Goal: Task Accomplishment & Management: Complete application form

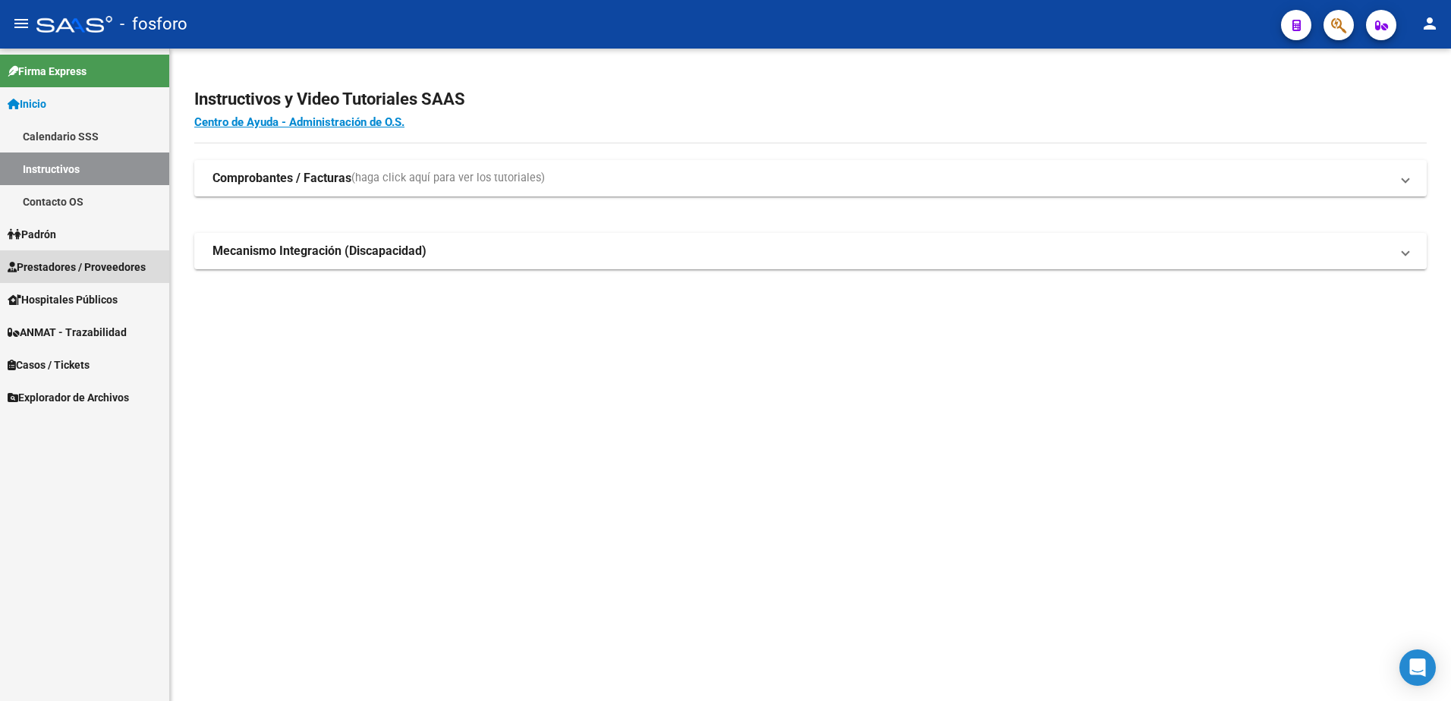
click at [51, 256] on link "Prestadores / Proveedores" at bounding box center [84, 266] width 169 height 33
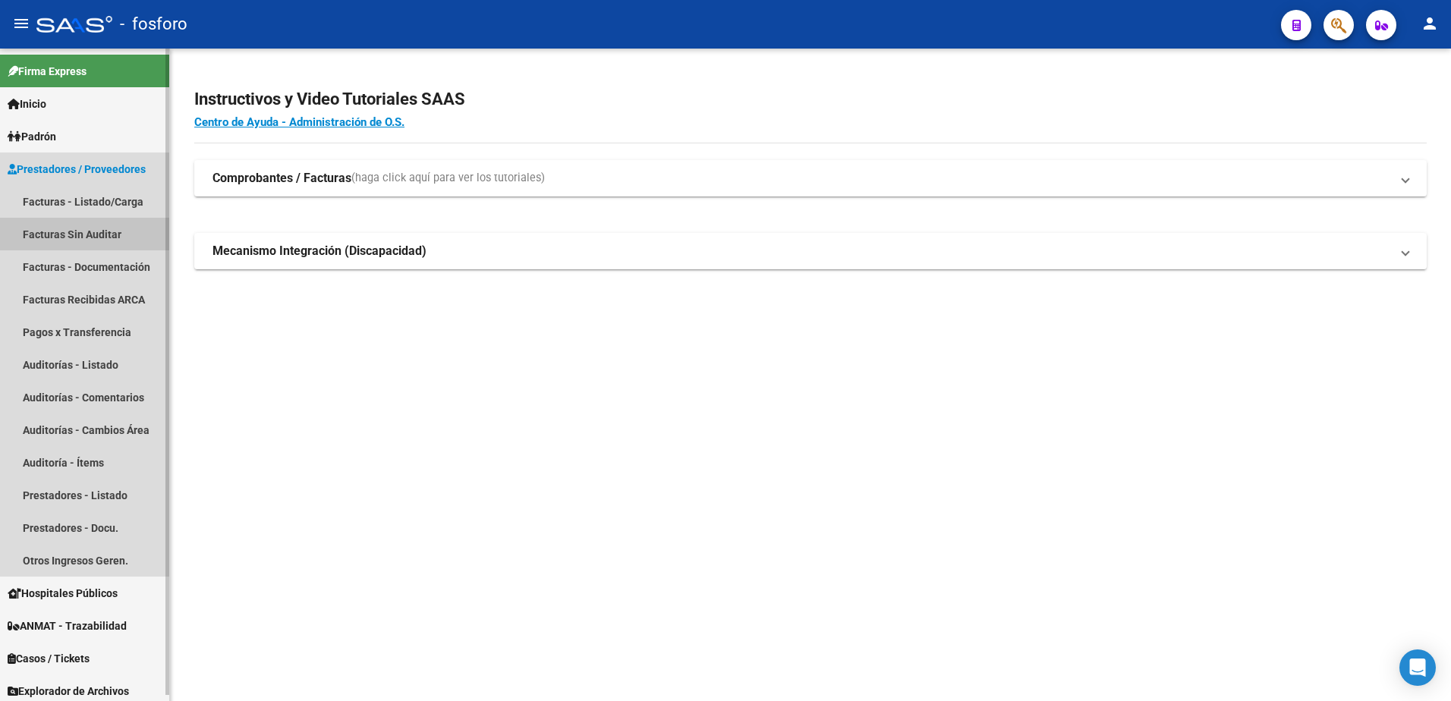
click at [54, 233] on link "Facturas Sin Auditar" at bounding box center [84, 234] width 169 height 33
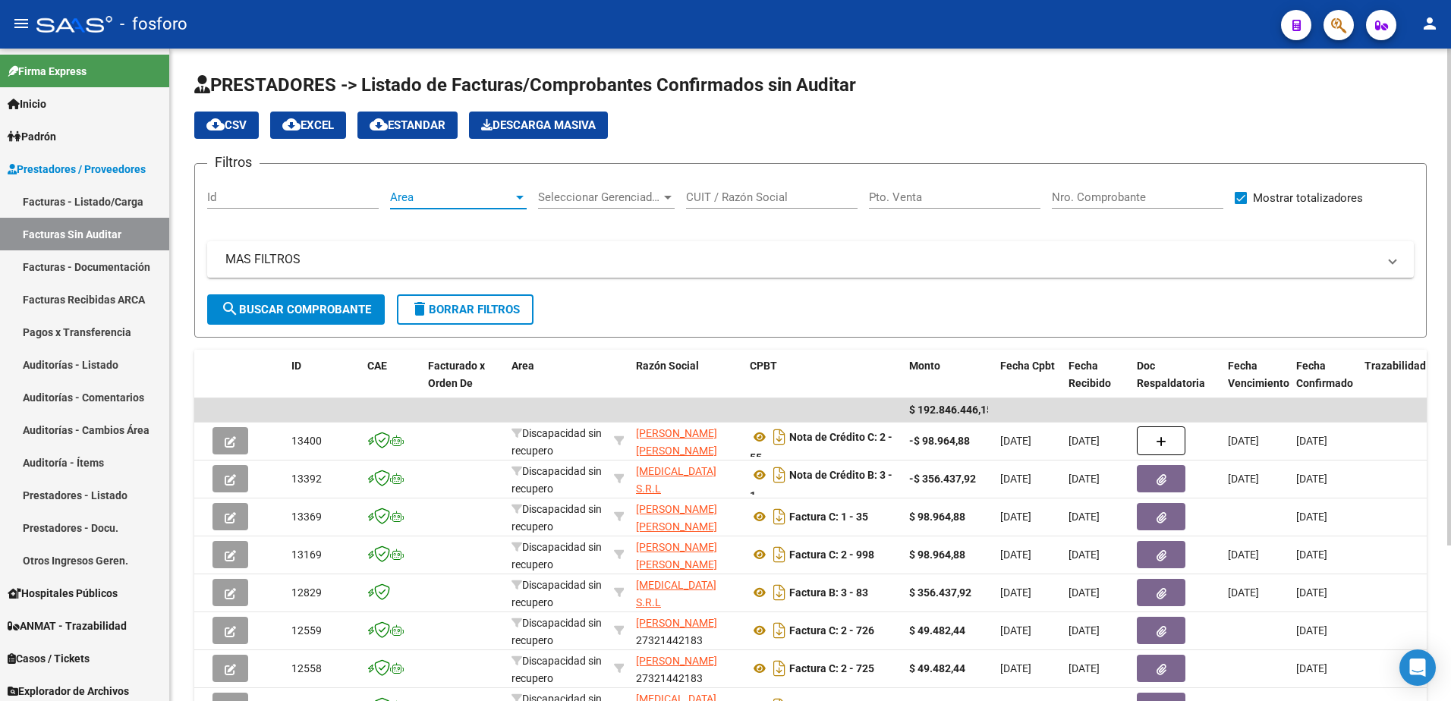
click at [517, 196] on div at bounding box center [520, 198] width 8 height 4
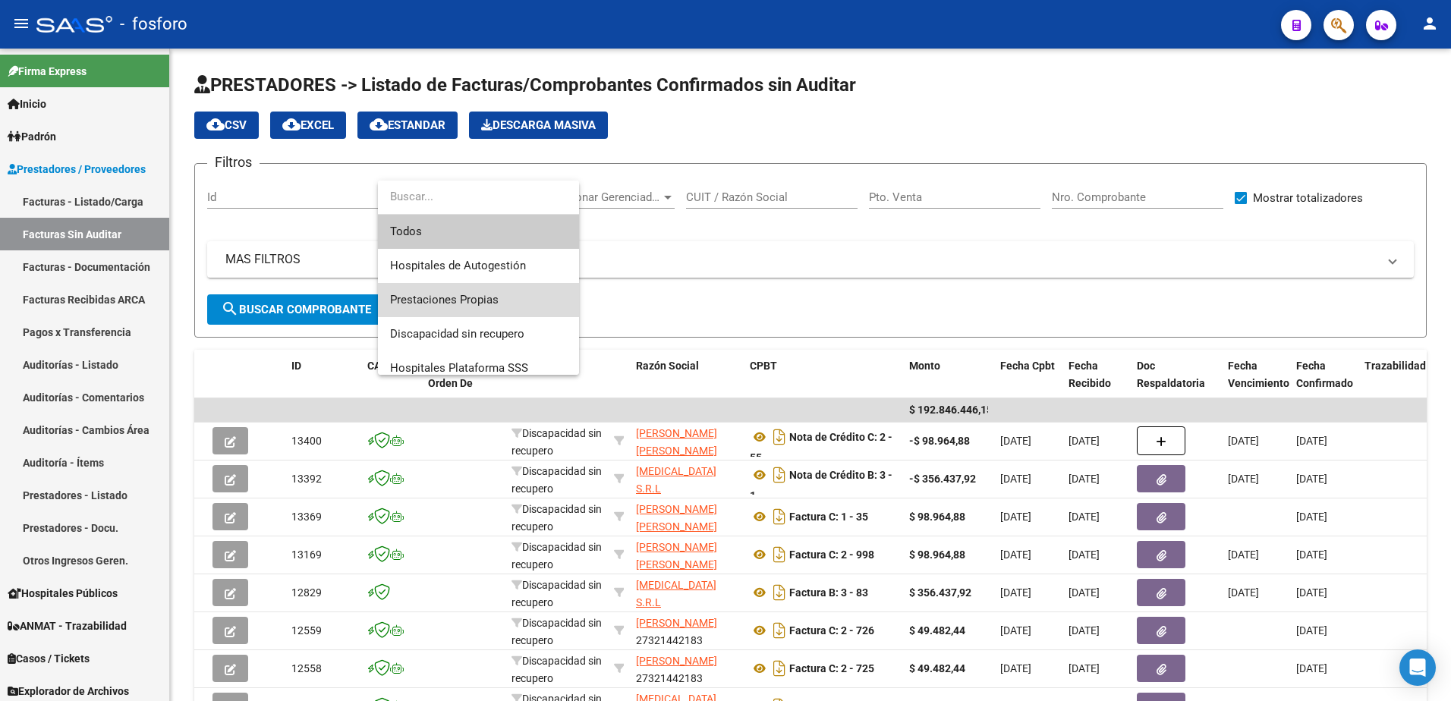
click at [488, 291] on span "Prestaciones Propias" at bounding box center [478, 300] width 177 height 34
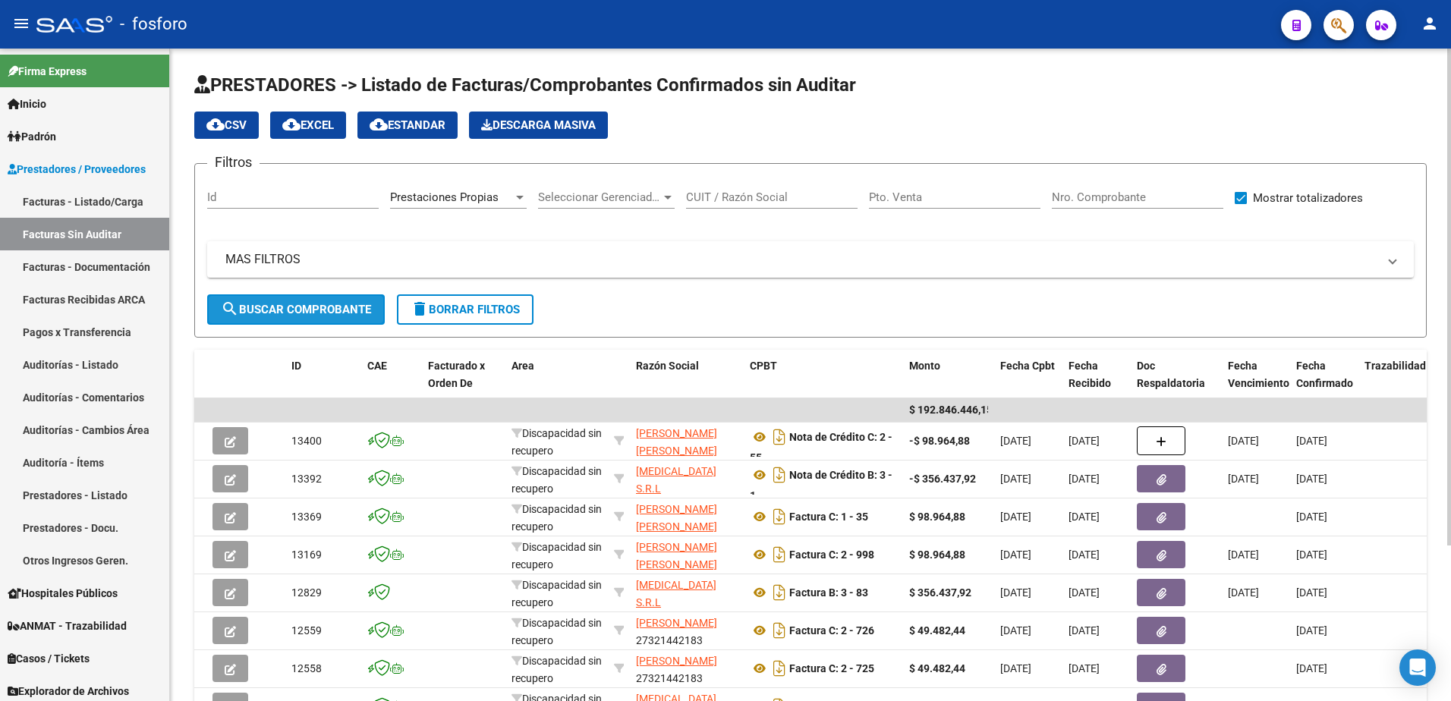
click at [293, 312] on span "search Buscar Comprobante" at bounding box center [296, 310] width 150 height 14
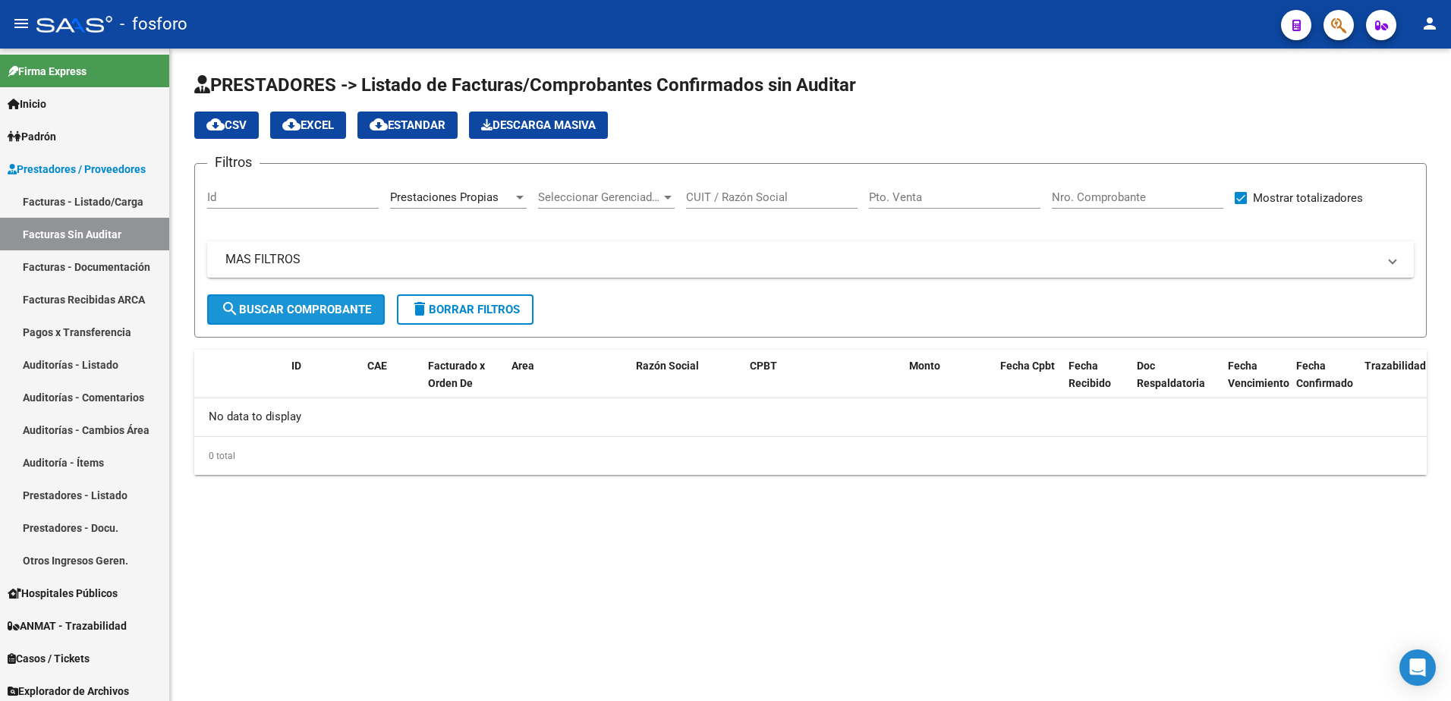
click at [304, 307] on span "search Buscar Comprobante" at bounding box center [296, 310] width 150 height 14
click at [90, 190] on link "Facturas - Listado/Carga" at bounding box center [84, 201] width 169 height 33
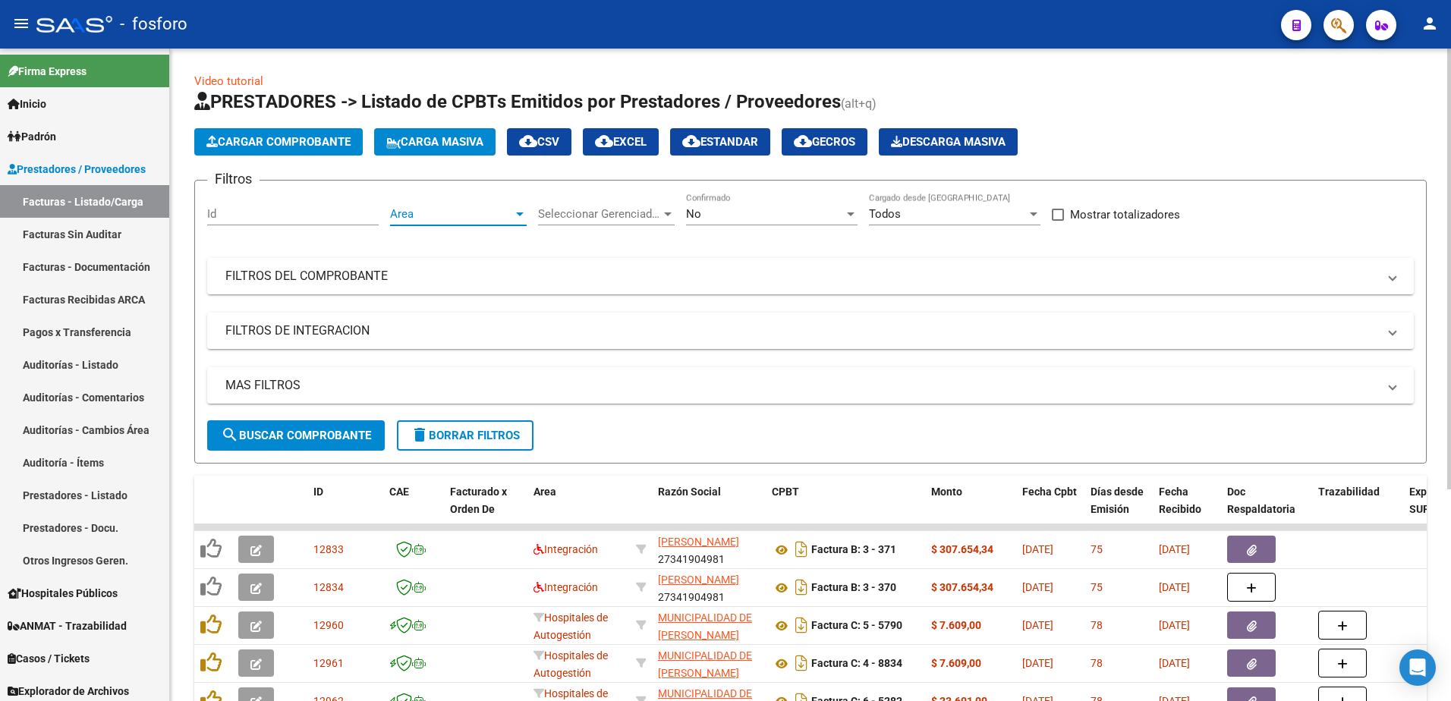
click at [517, 212] on div at bounding box center [520, 214] width 14 height 12
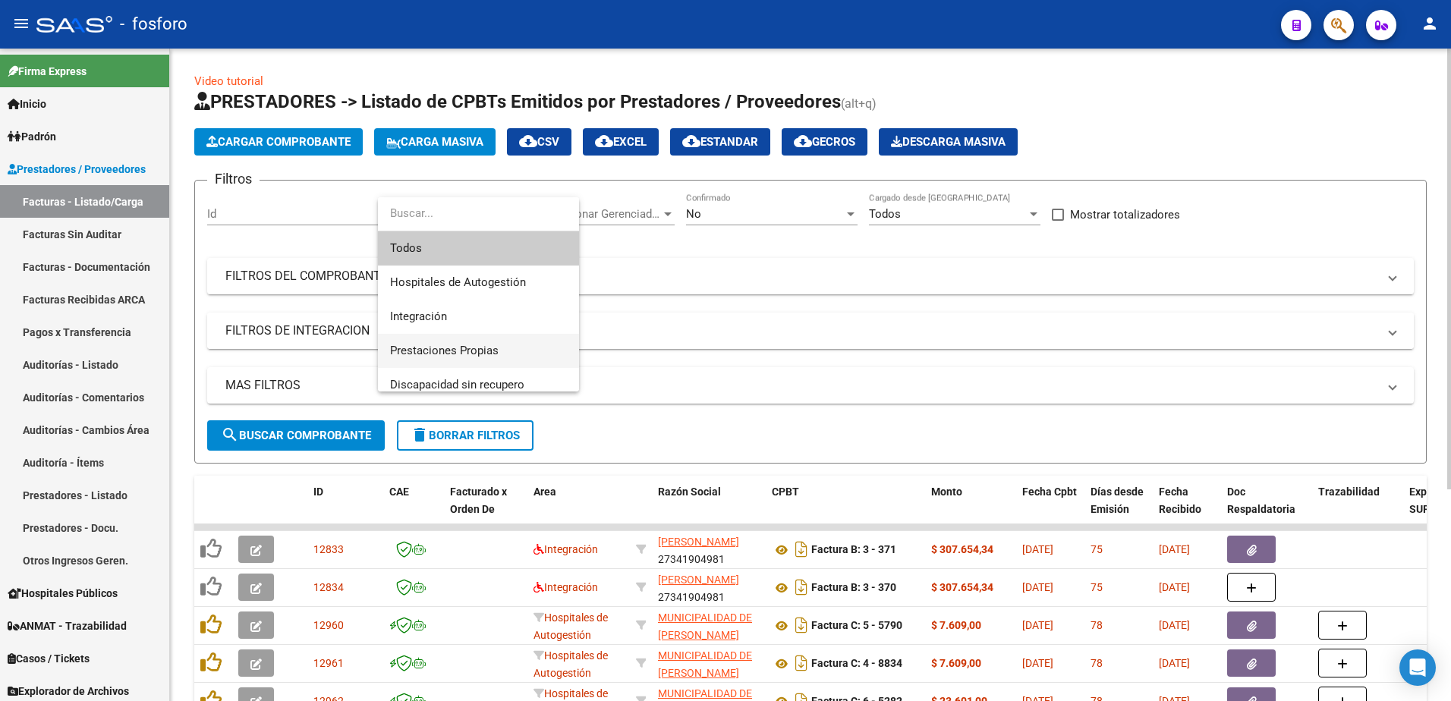
click at [417, 338] on span "Prestaciones Propias" at bounding box center [478, 351] width 177 height 34
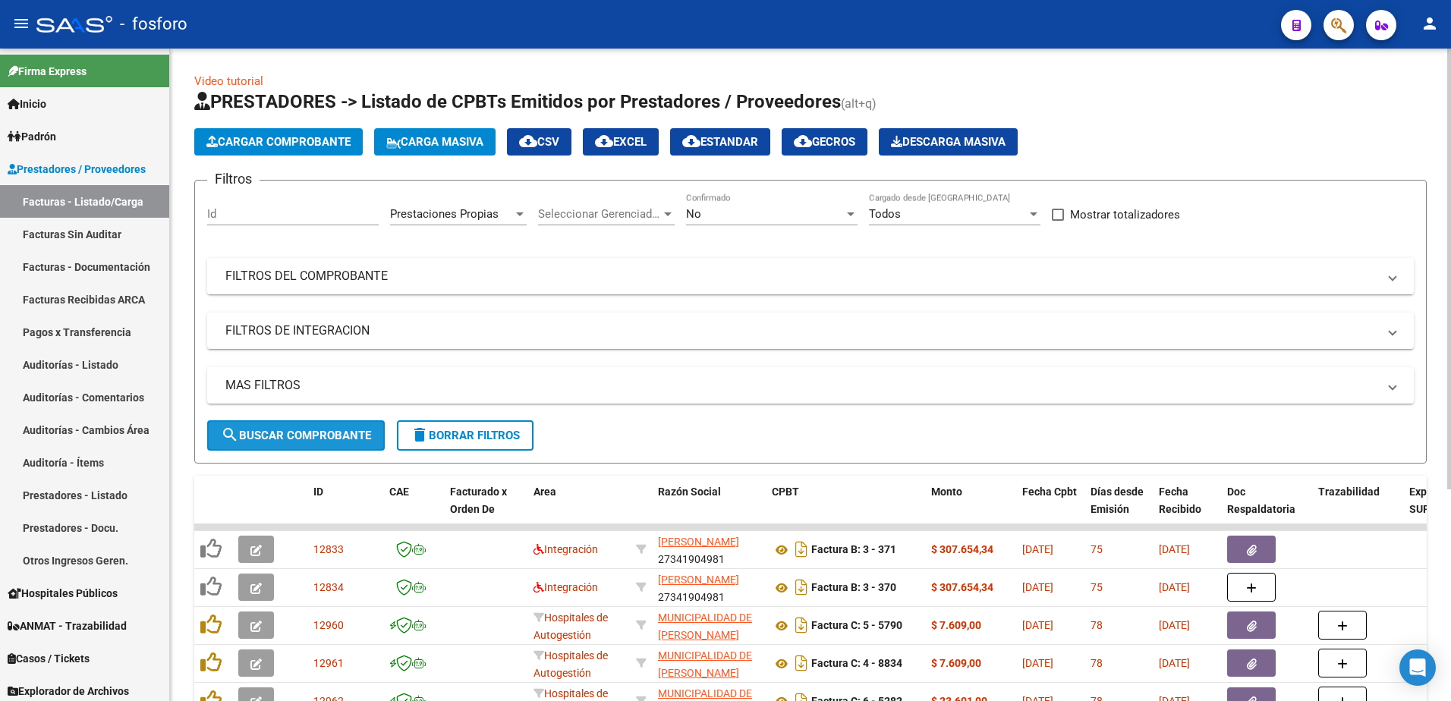
drag, startPoint x: 307, startPoint y: 427, endPoint x: 322, endPoint y: 409, distance: 23.2
click at [317, 415] on form "Filtros Id Prestaciones Propias Area Seleccionar Gerenciador Seleccionar Gerenc…" at bounding box center [810, 322] width 1232 height 284
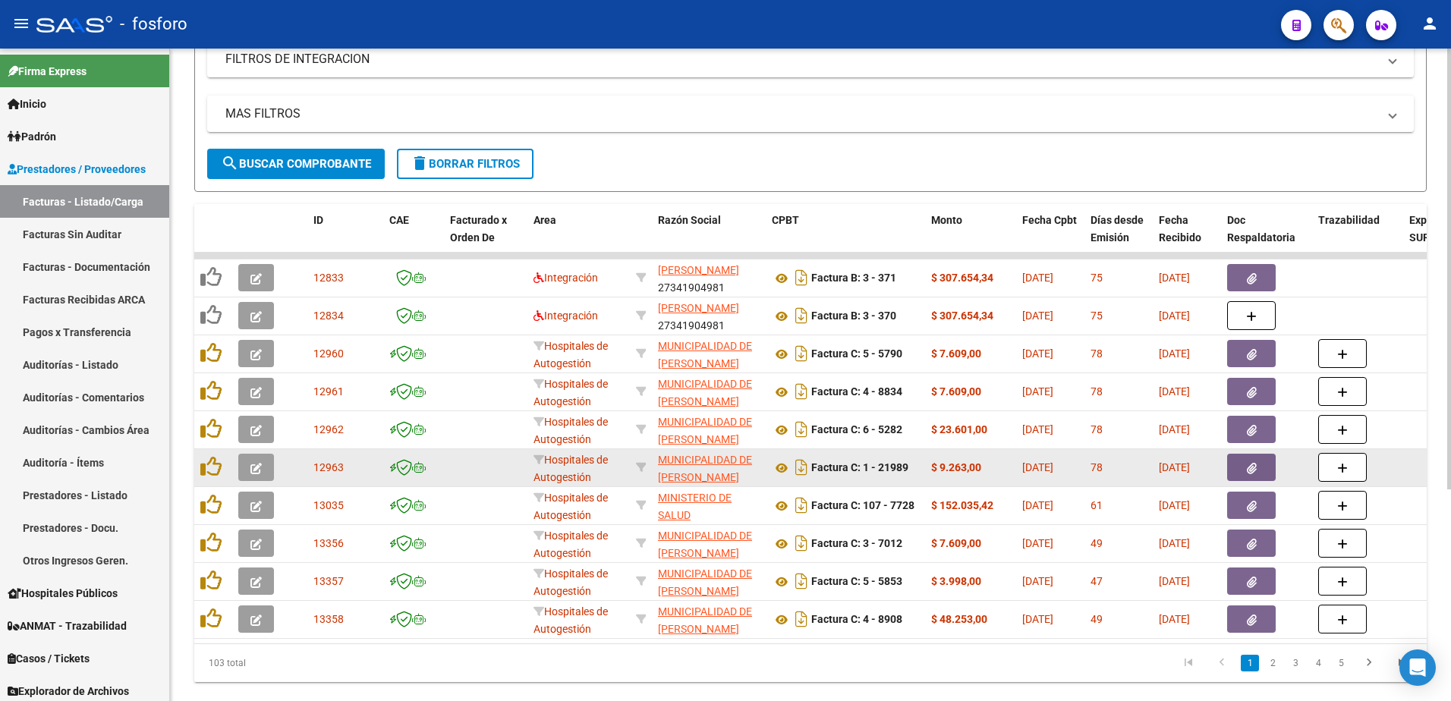
scroll to position [313, 0]
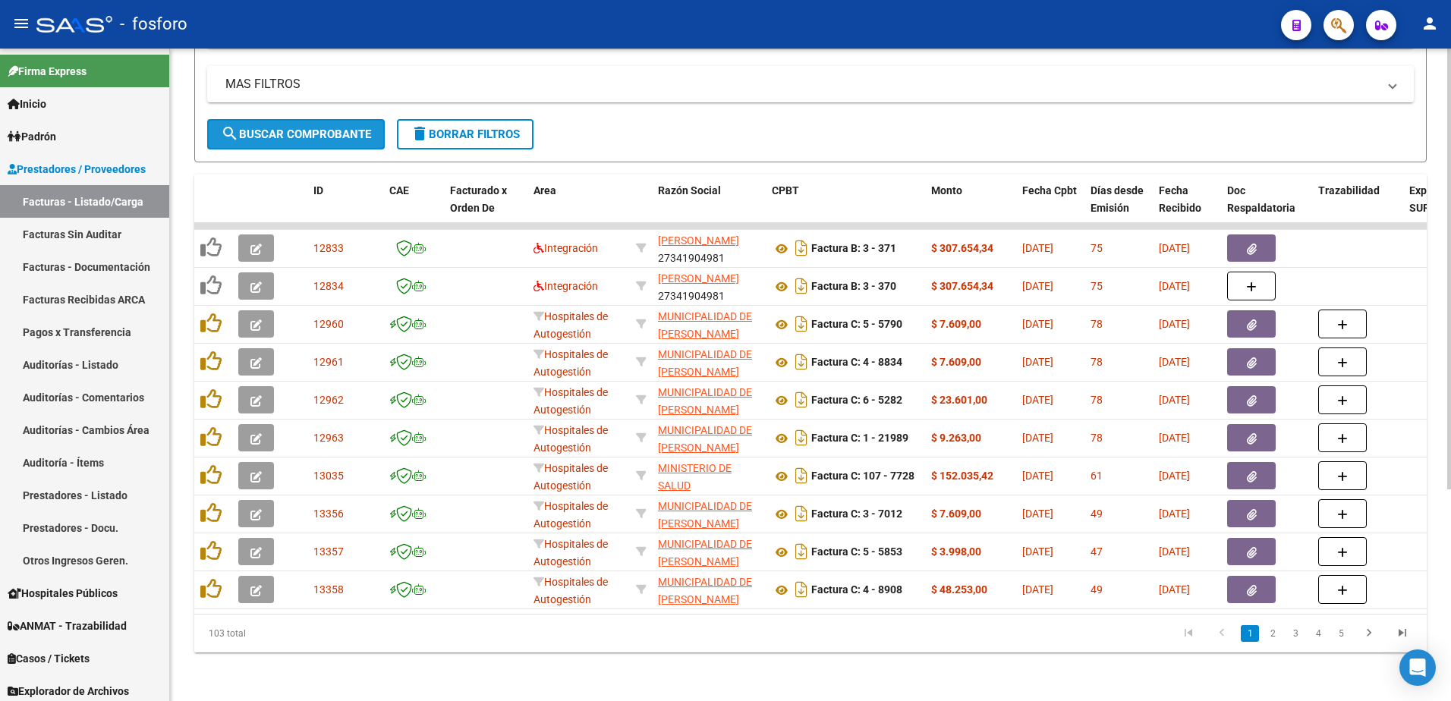
click at [285, 119] on button "search Buscar Comprobante" at bounding box center [296, 134] width 178 height 30
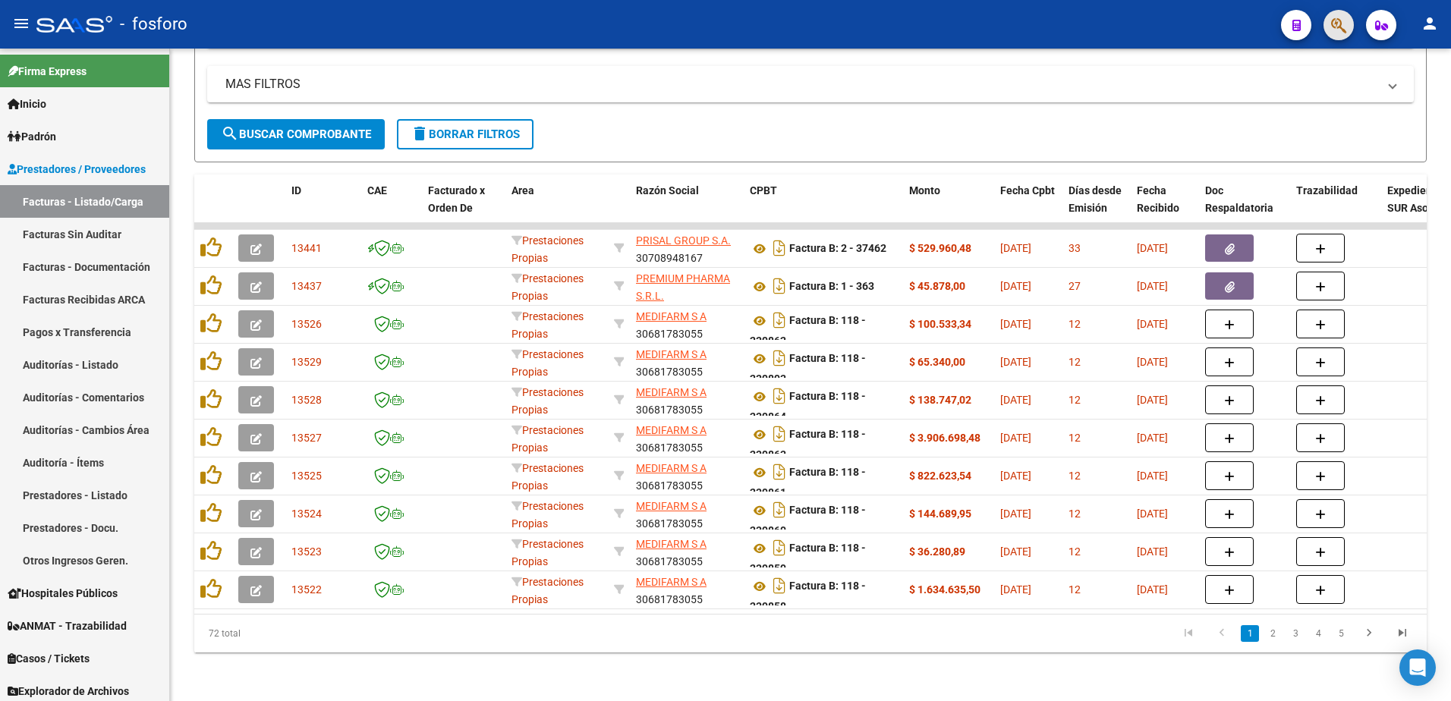
click at [1336, 16] on span "button" at bounding box center [1338, 25] width 15 height 31
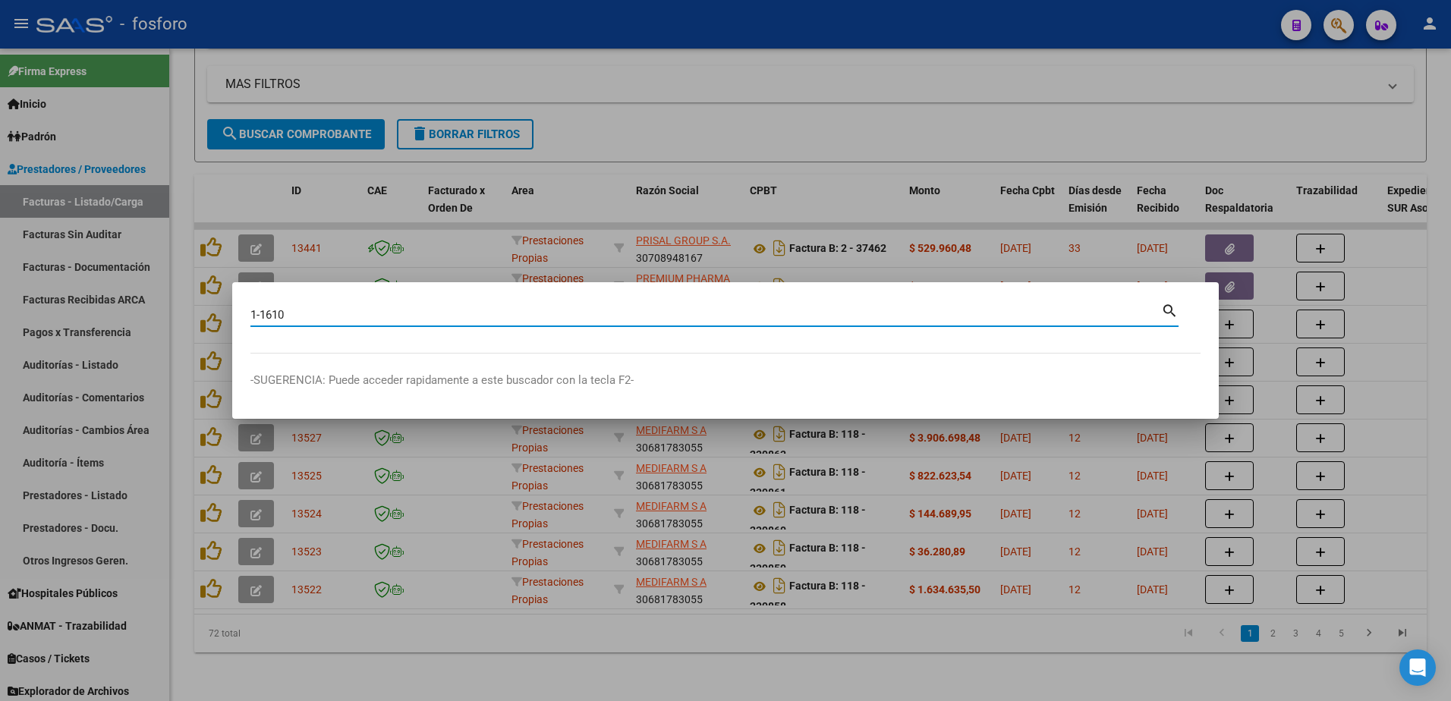
type input "1-1610"
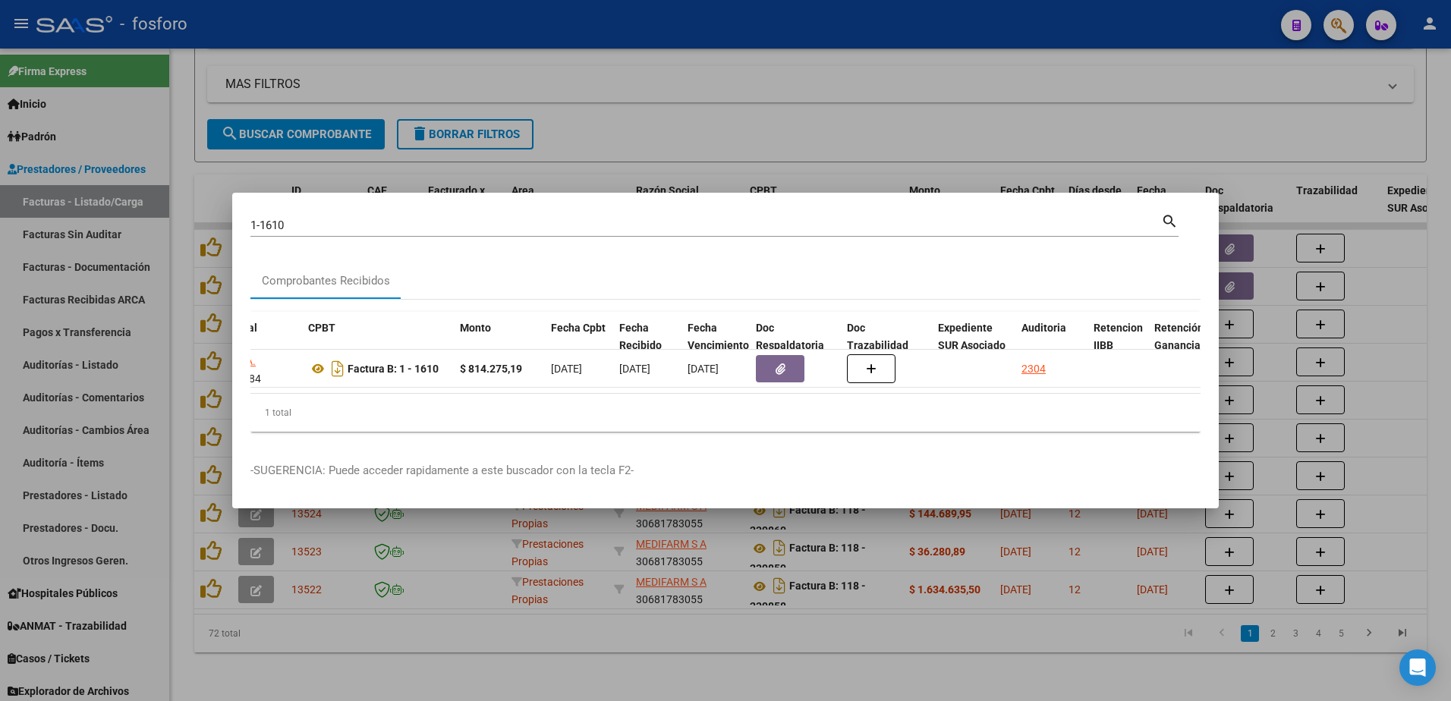
scroll to position [0, 476]
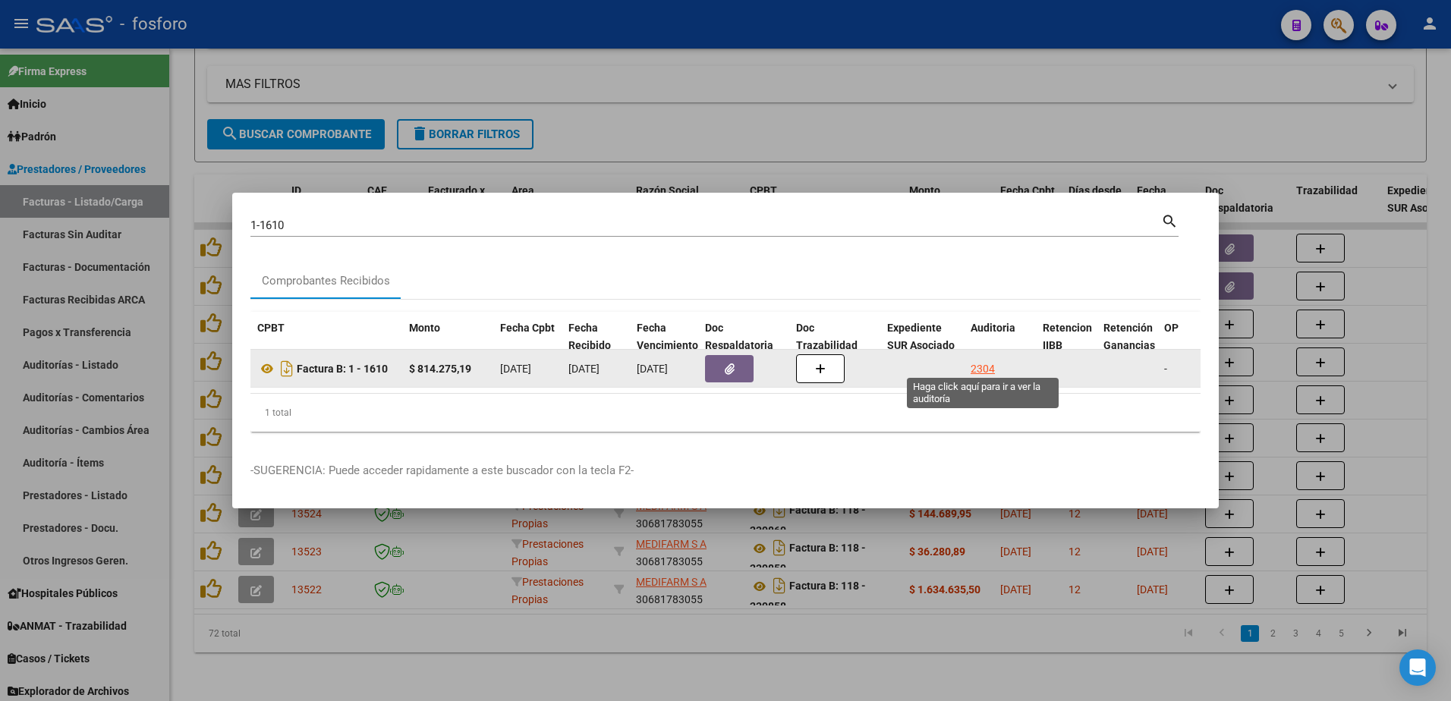
click at [989, 365] on div "2304" at bounding box center [982, 368] width 24 height 17
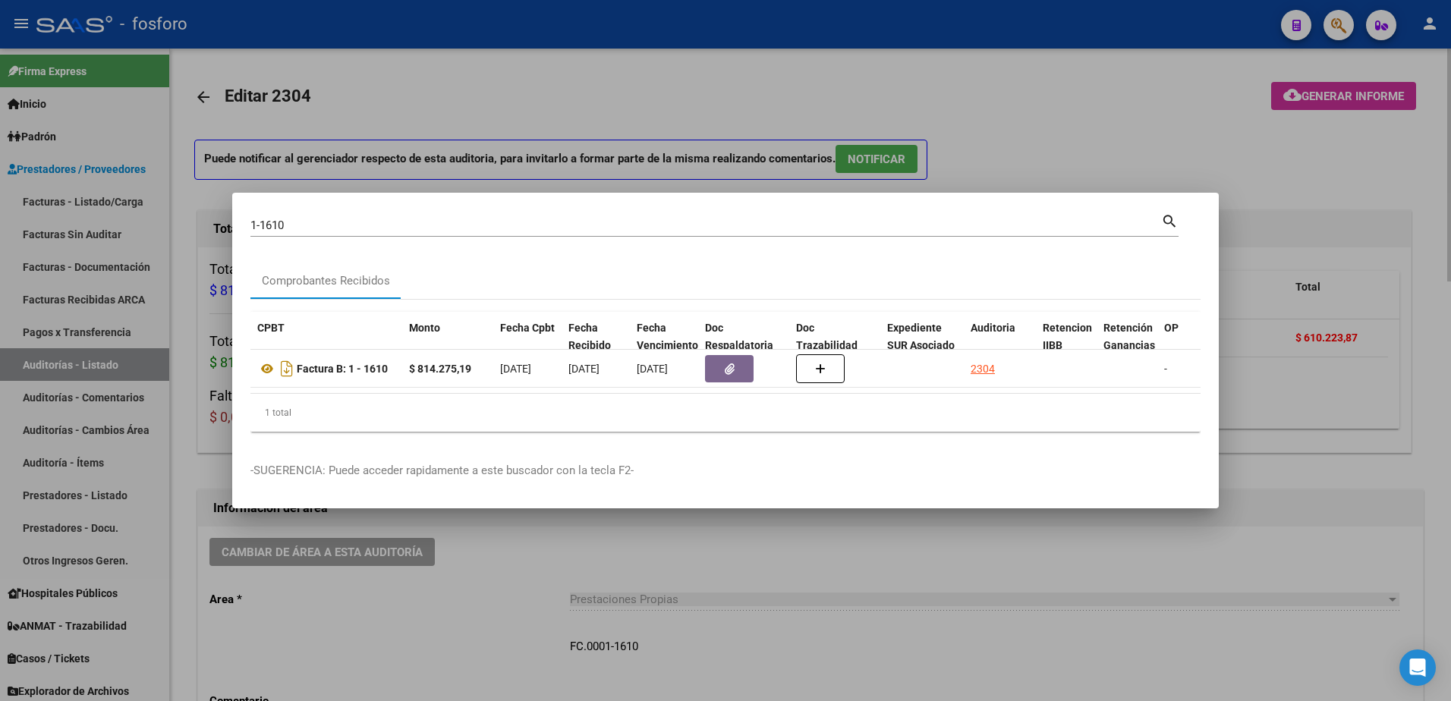
drag, startPoint x: 943, startPoint y: 556, endPoint x: 950, endPoint y: 536, distance: 20.9
click at [945, 546] on div at bounding box center [725, 350] width 1451 height 701
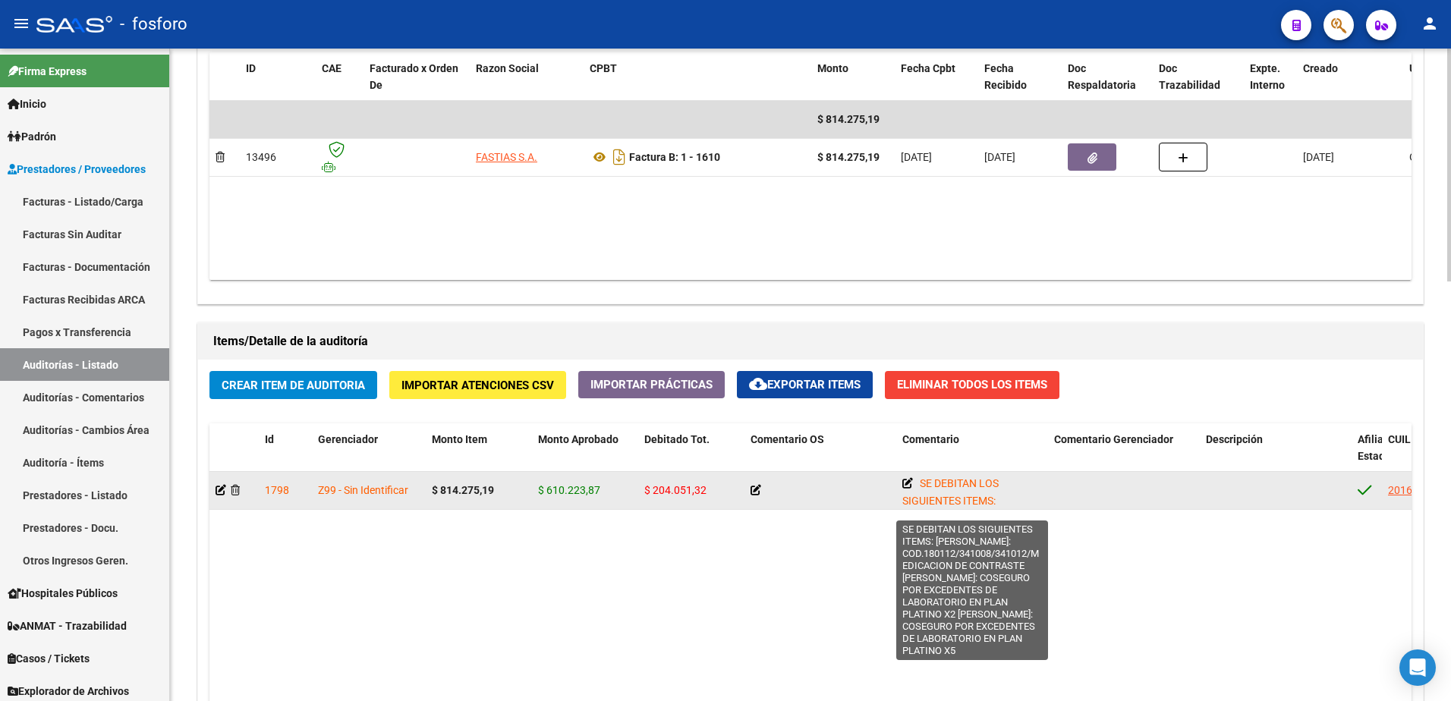
scroll to position [835, 0]
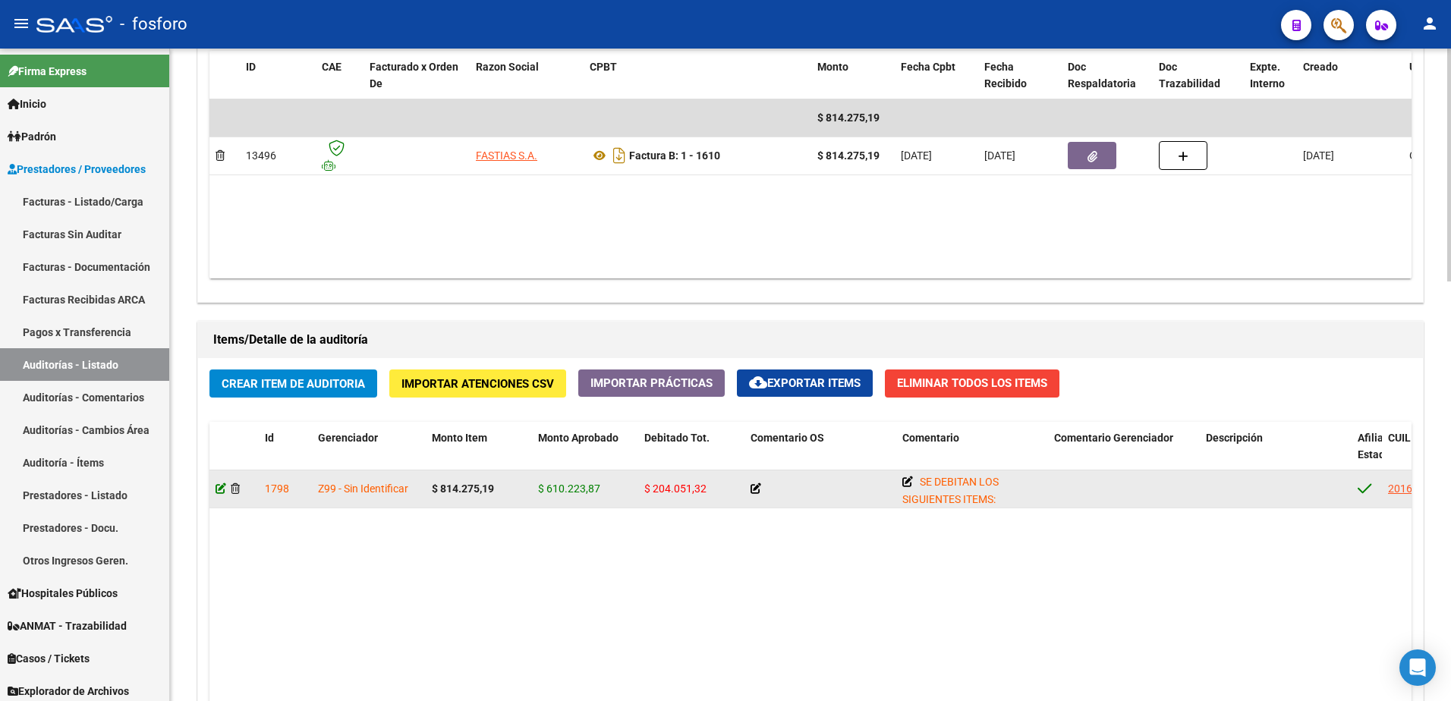
click at [225, 485] on icon at bounding box center [220, 488] width 11 height 11
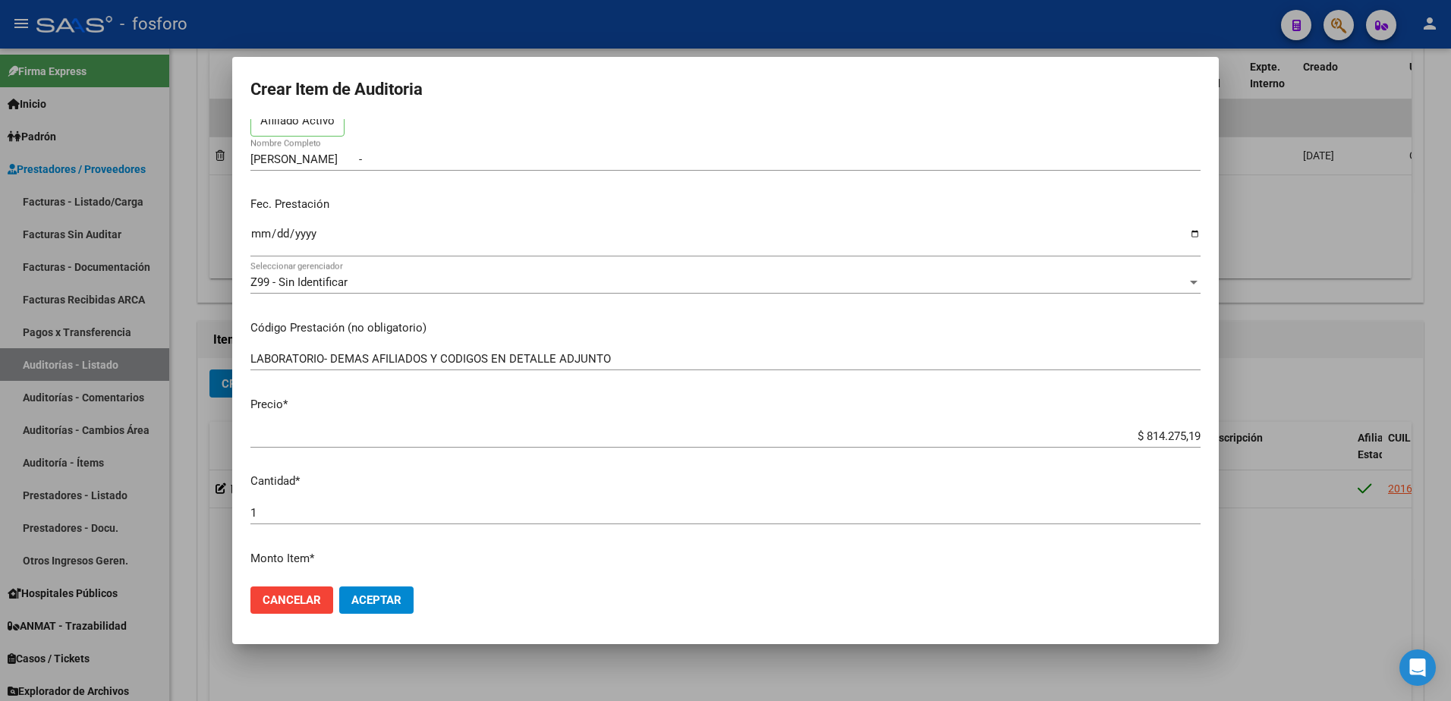
scroll to position [303, 0]
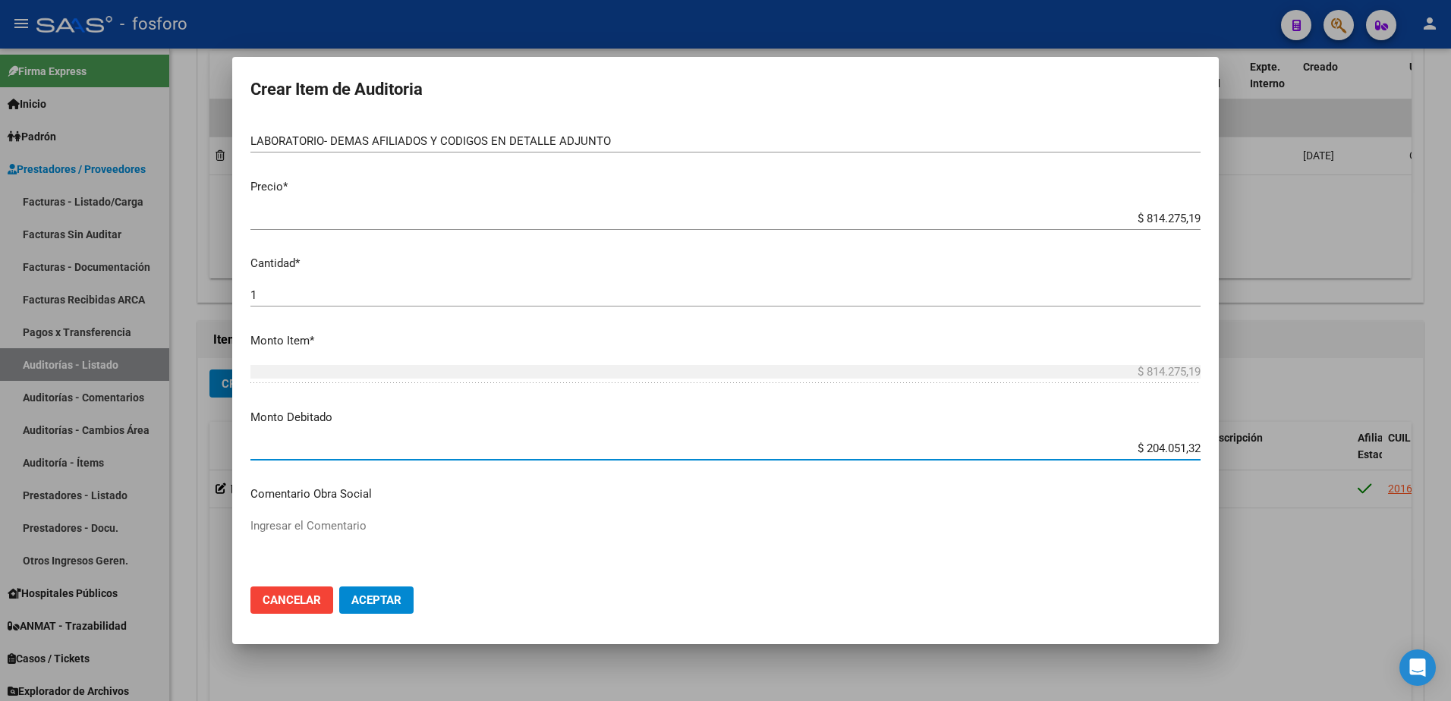
click at [1188, 447] on input "$ 204.051,32" at bounding box center [725, 449] width 950 height 14
click at [1191, 446] on app-form-text-field "Monto Debitado $ 204.051,32 Ingresar el monto" at bounding box center [731, 432] width 962 height 47
click at [1187, 447] on input "$ 204.051,32" at bounding box center [725, 449] width 950 height 14
type input "$ 35.305,91"
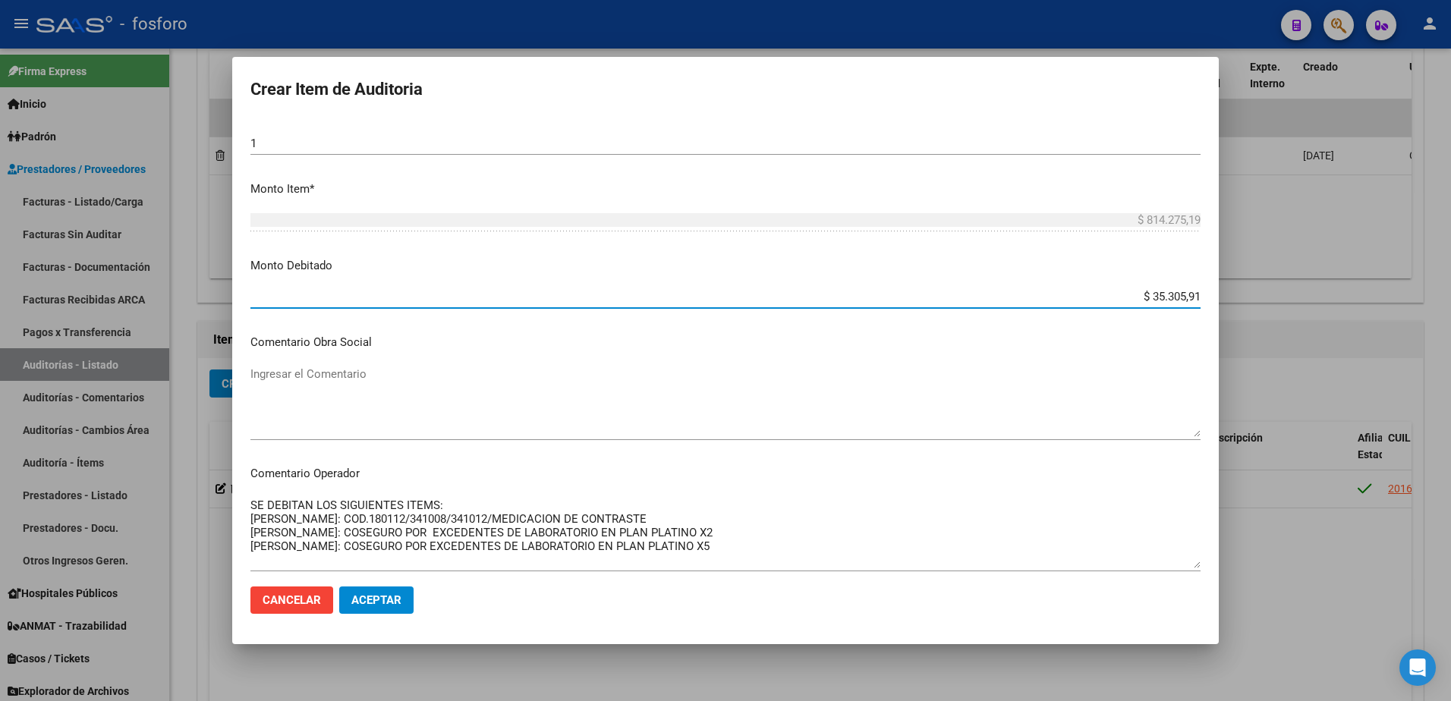
scroll to position [531, 0]
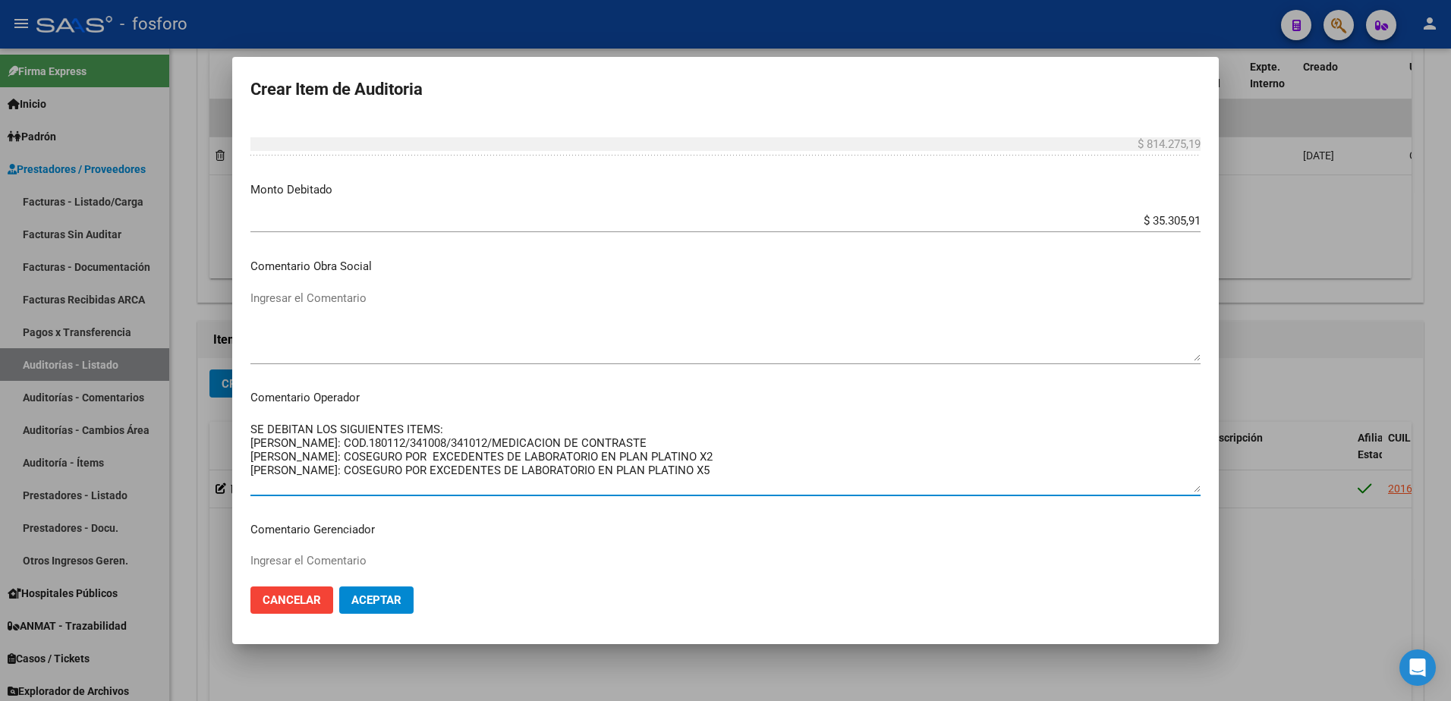
click at [508, 441] on textarea "SE DEBITAN LOS SIGUIENTES ITEMS: [PERSON_NAME]: COD.180112/341008/341012/MEDICA…" at bounding box center [725, 456] width 950 height 71
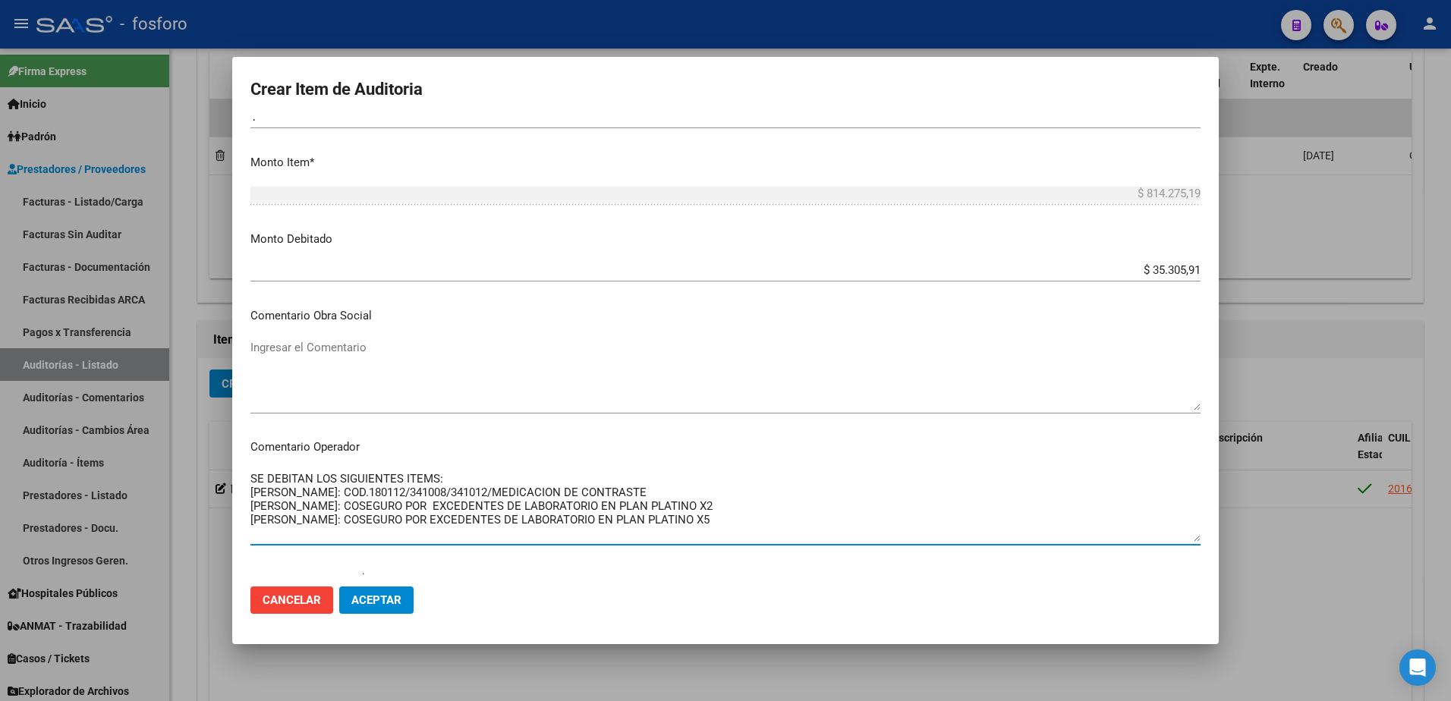
scroll to position [455, 0]
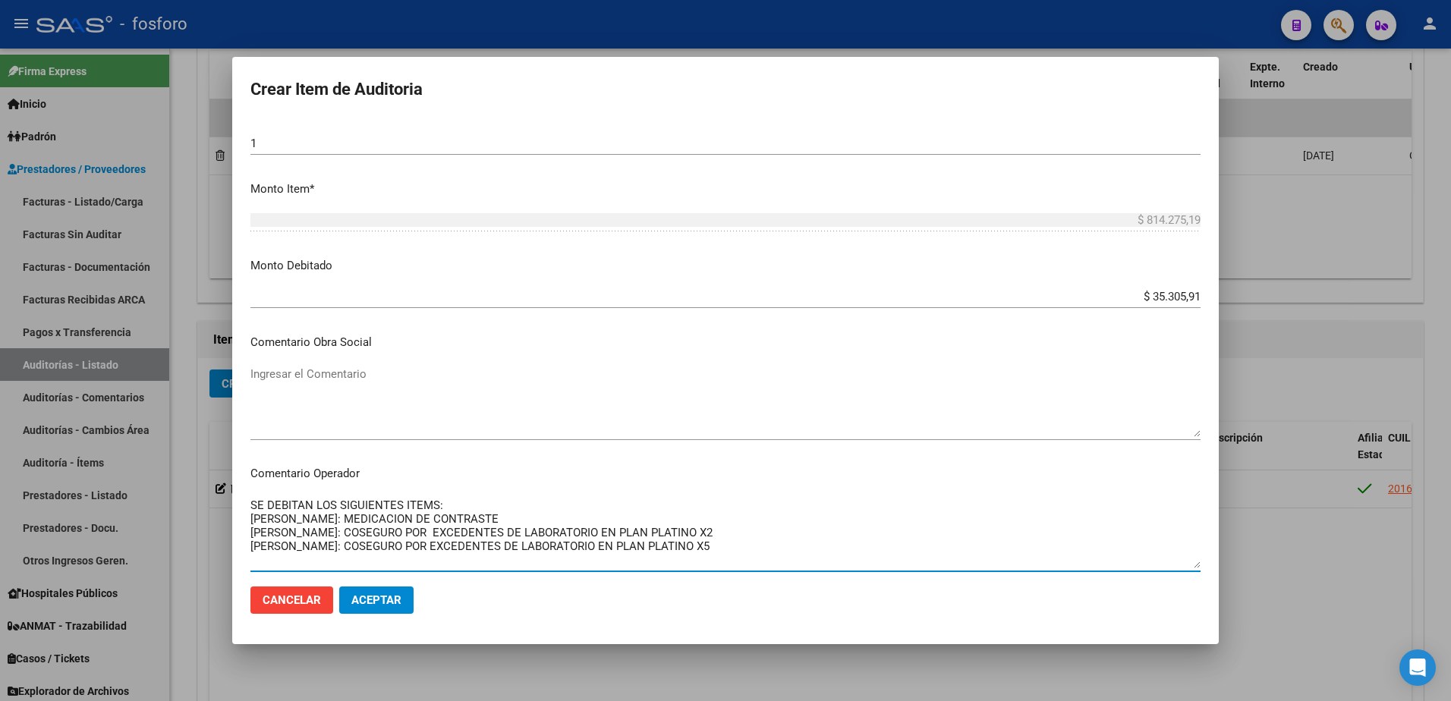
click at [549, 517] on textarea "SE DEBITAN LOS SIGUIENTES ITEMS: [PERSON_NAME]: MEDICACION DE CONTRASTE [PERSON…" at bounding box center [725, 532] width 950 height 71
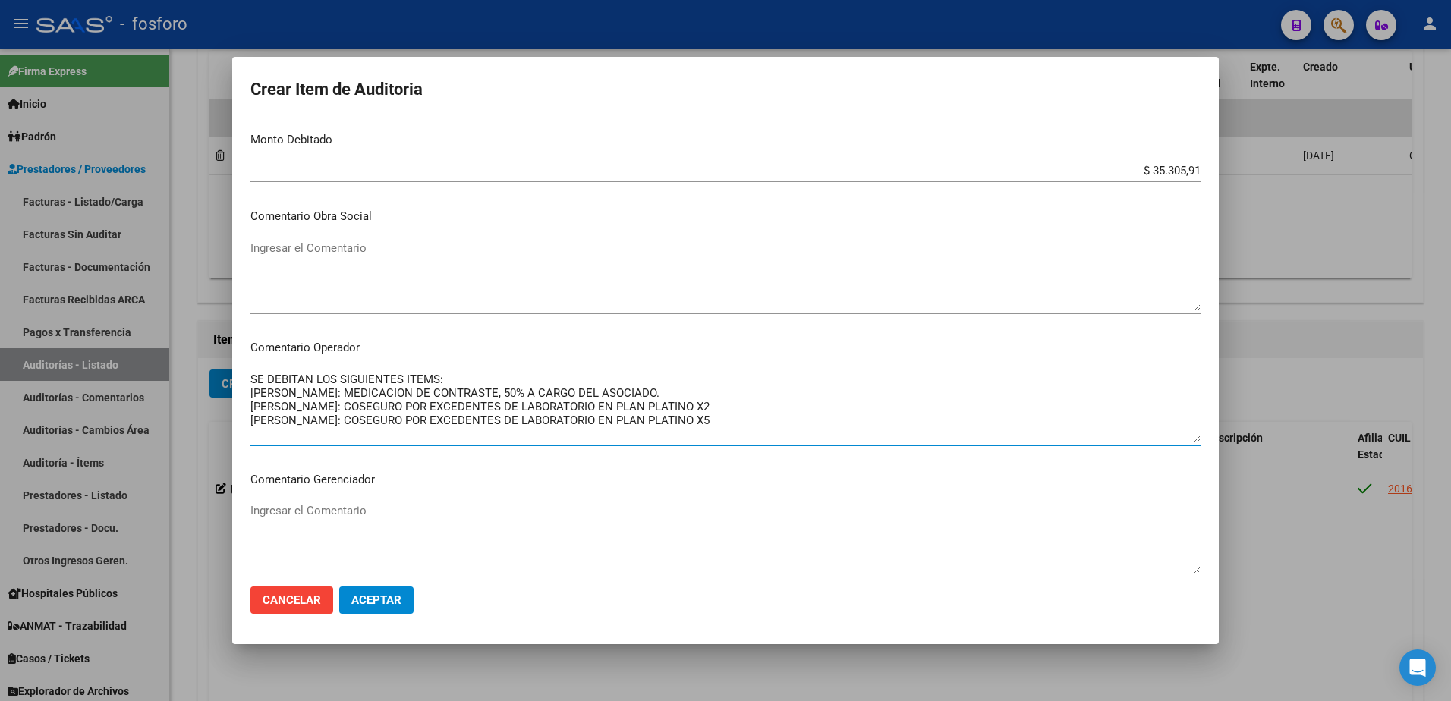
scroll to position [882, 0]
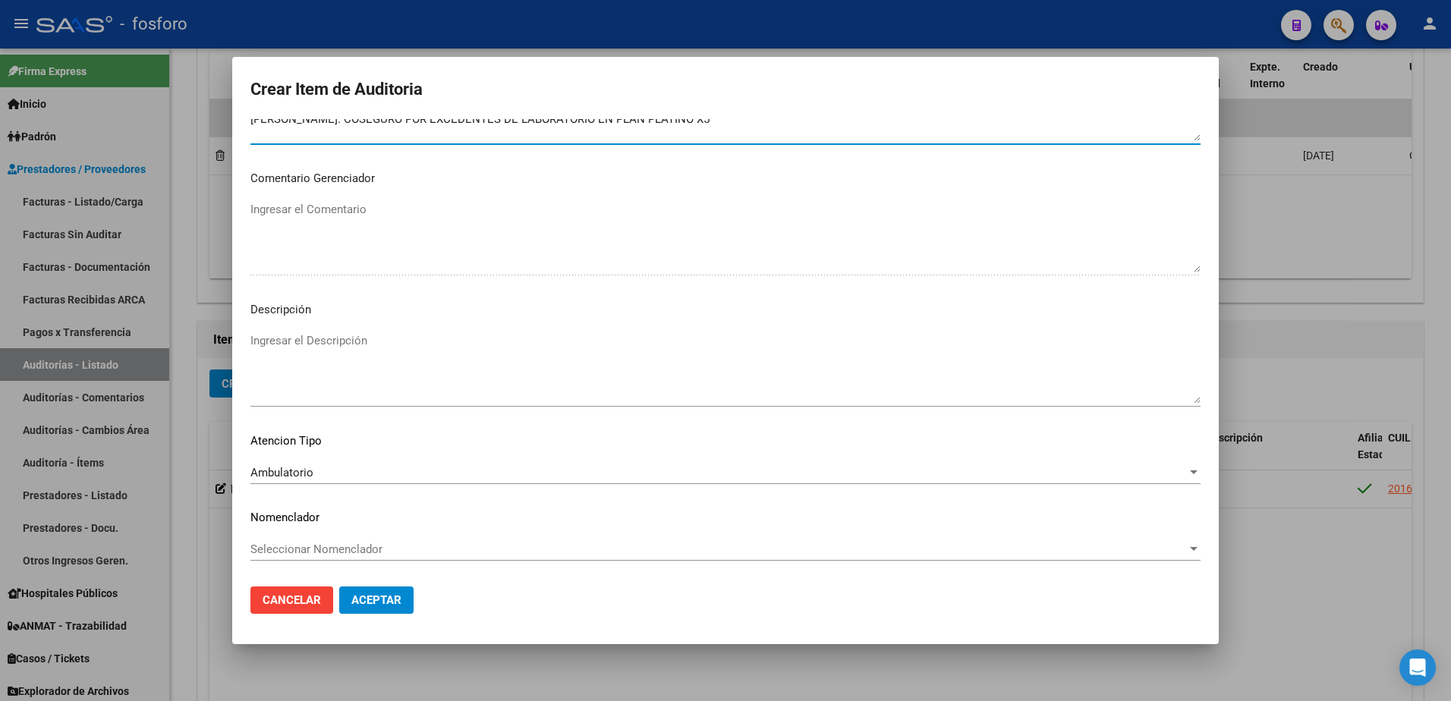
type textarea "SE DEBITAN LOS SIGUIENTES ITEMS: [PERSON_NAME]: MEDICACION DE CONTRASTE, 50% A …"
click at [364, 596] on span "Aceptar" at bounding box center [376, 600] width 50 height 14
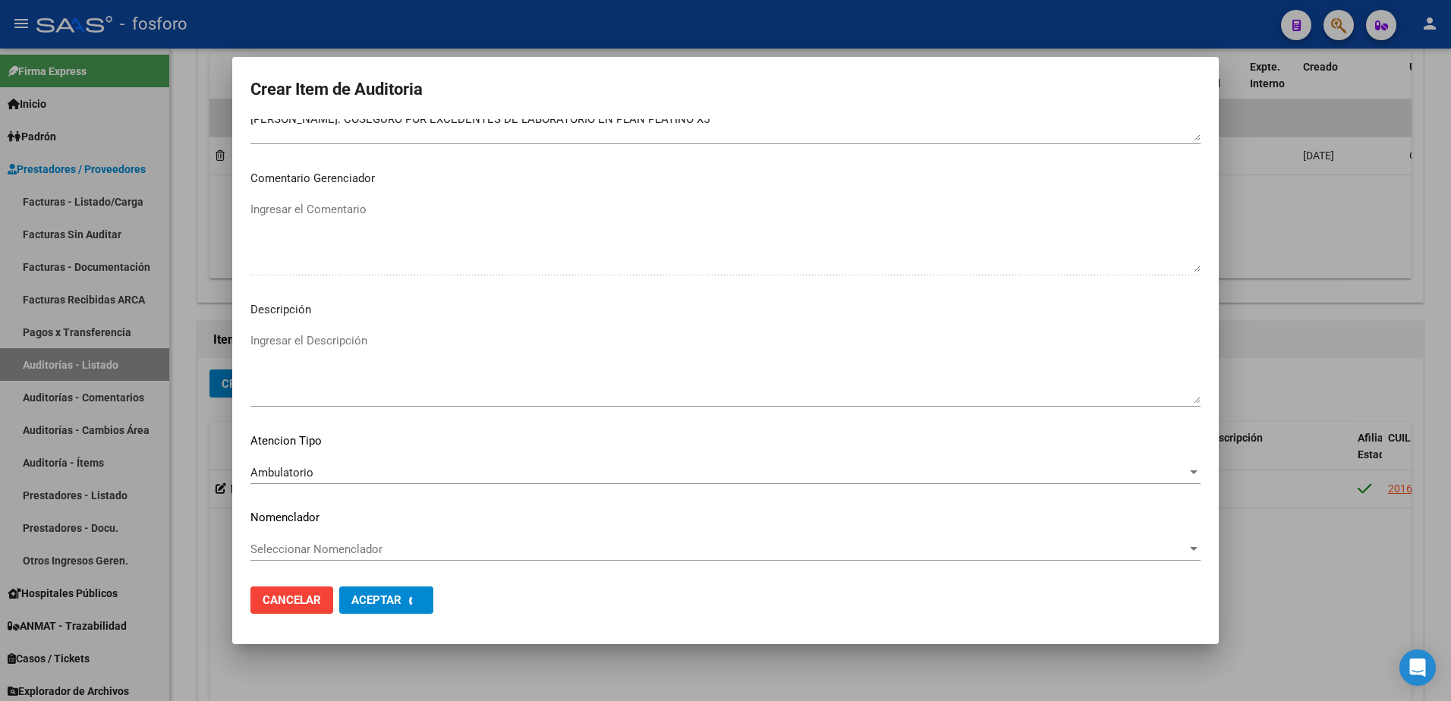
scroll to position [0, 0]
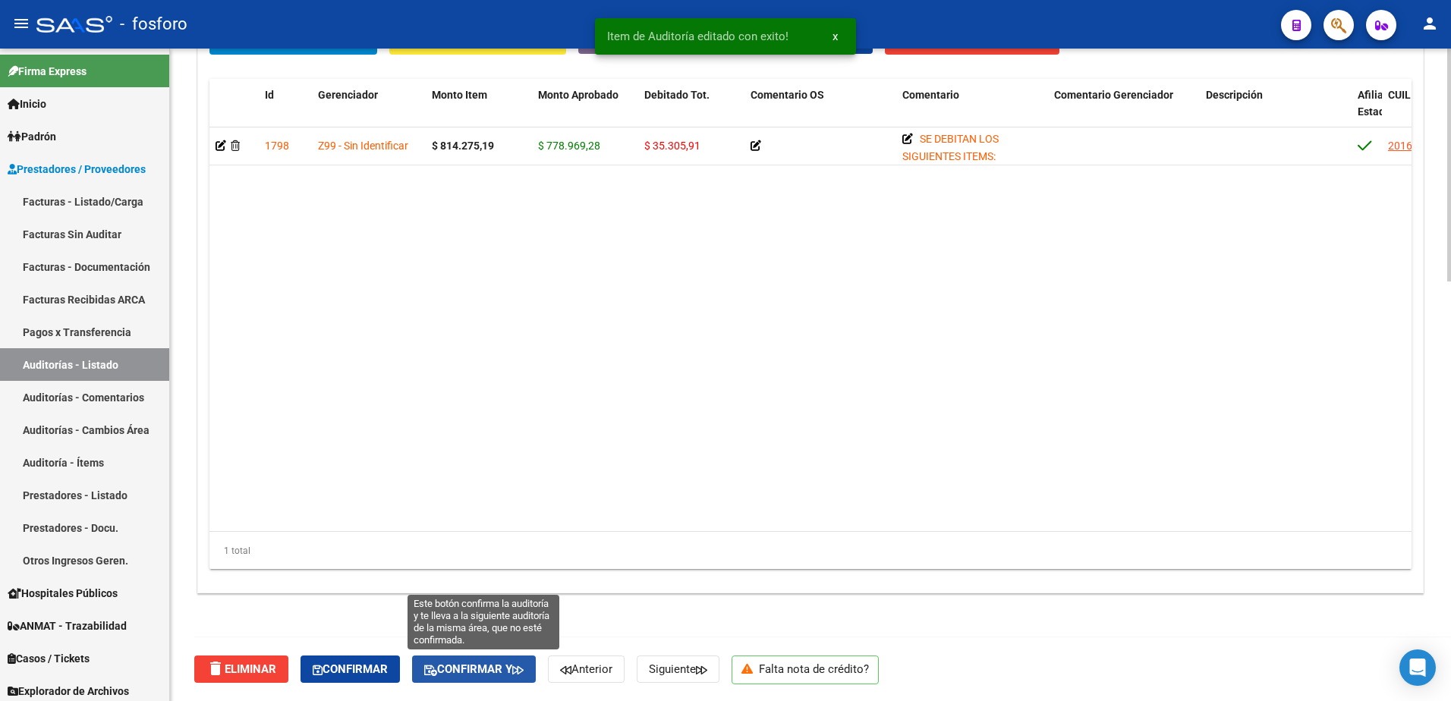
drag, startPoint x: 472, startPoint y: 668, endPoint x: 576, endPoint y: 613, distance: 117.4
click at [476, 659] on button "Confirmar y" at bounding box center [474, 669] width 124 height 27
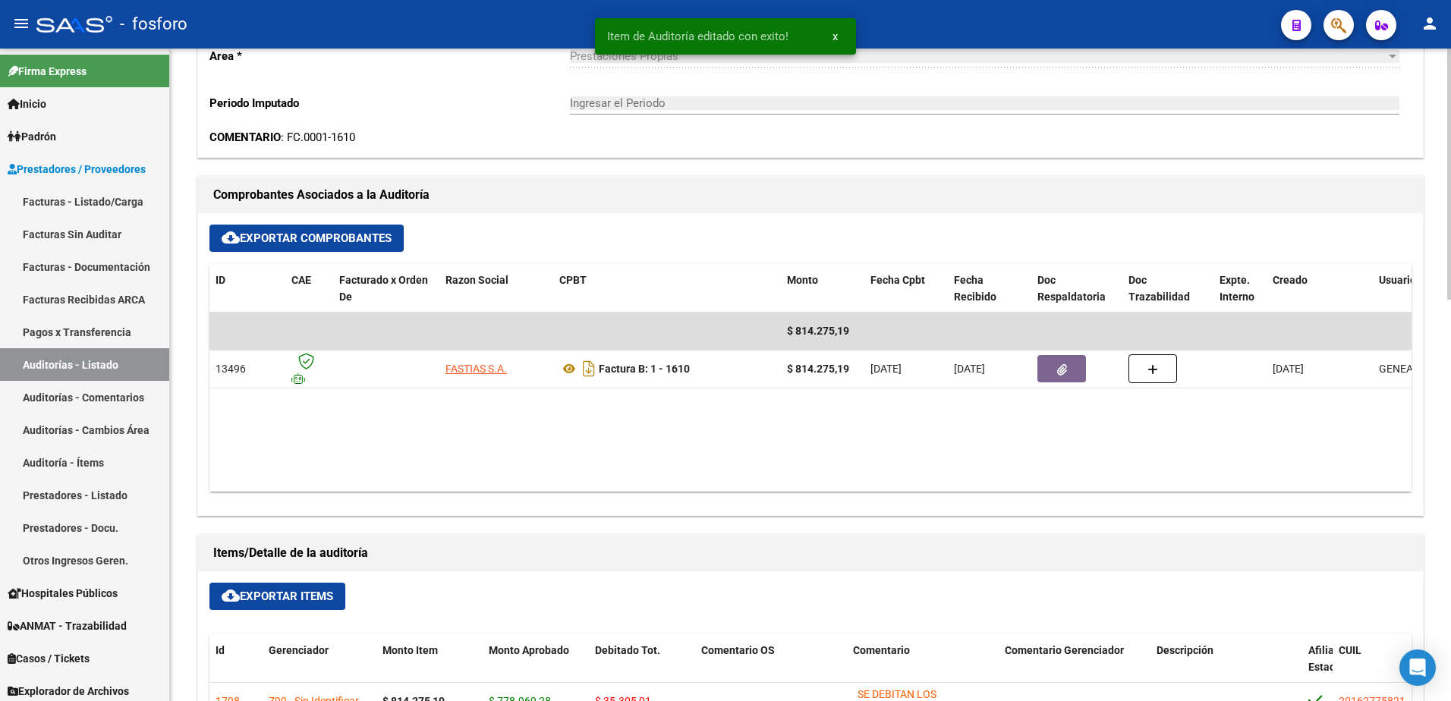
scroll to position [436, 0]
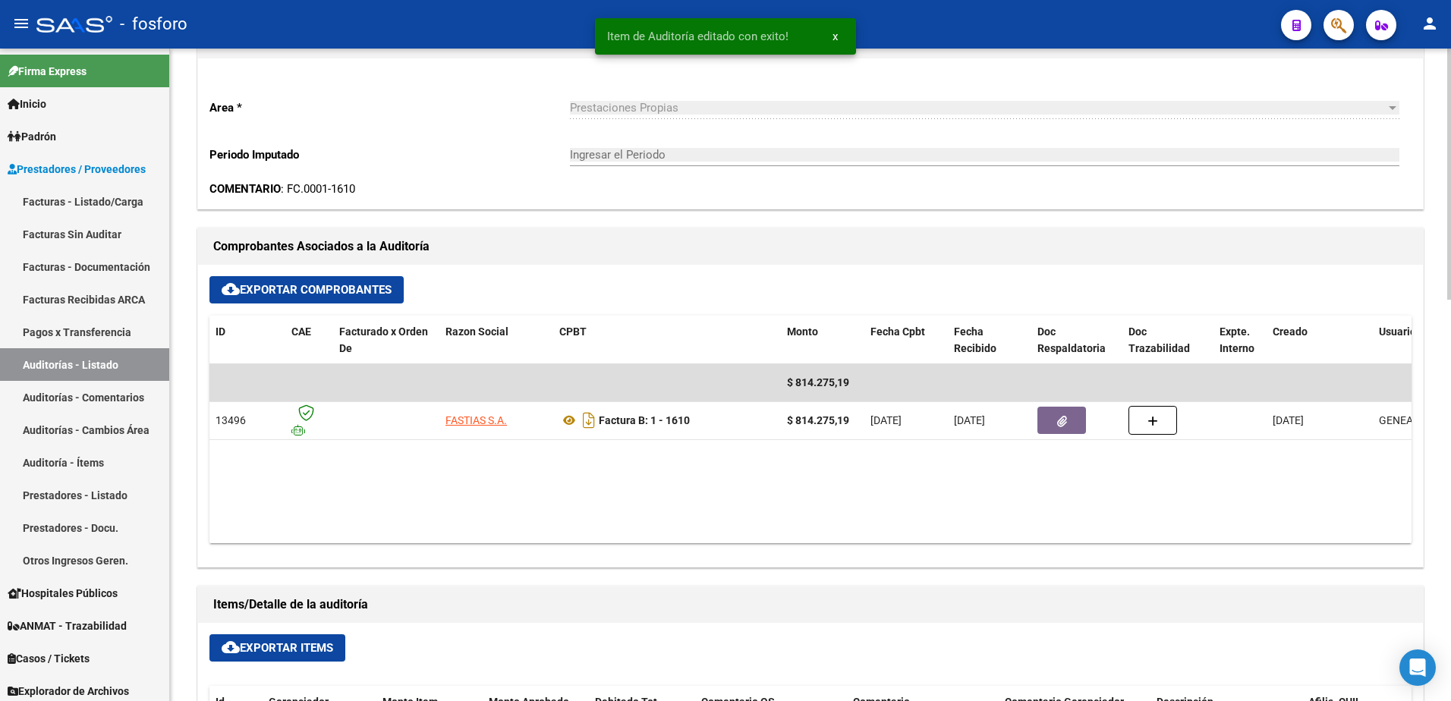
type input "202509"
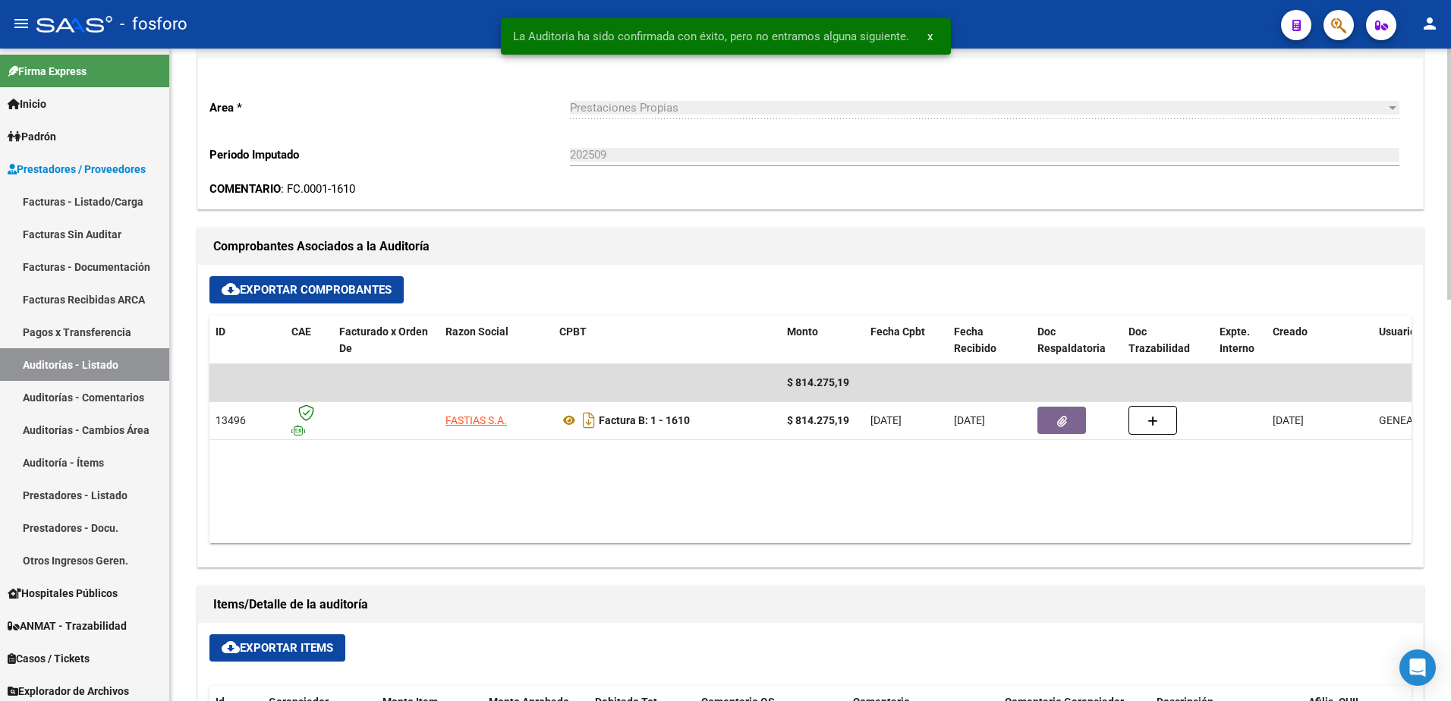
scroll to position [0, 0]
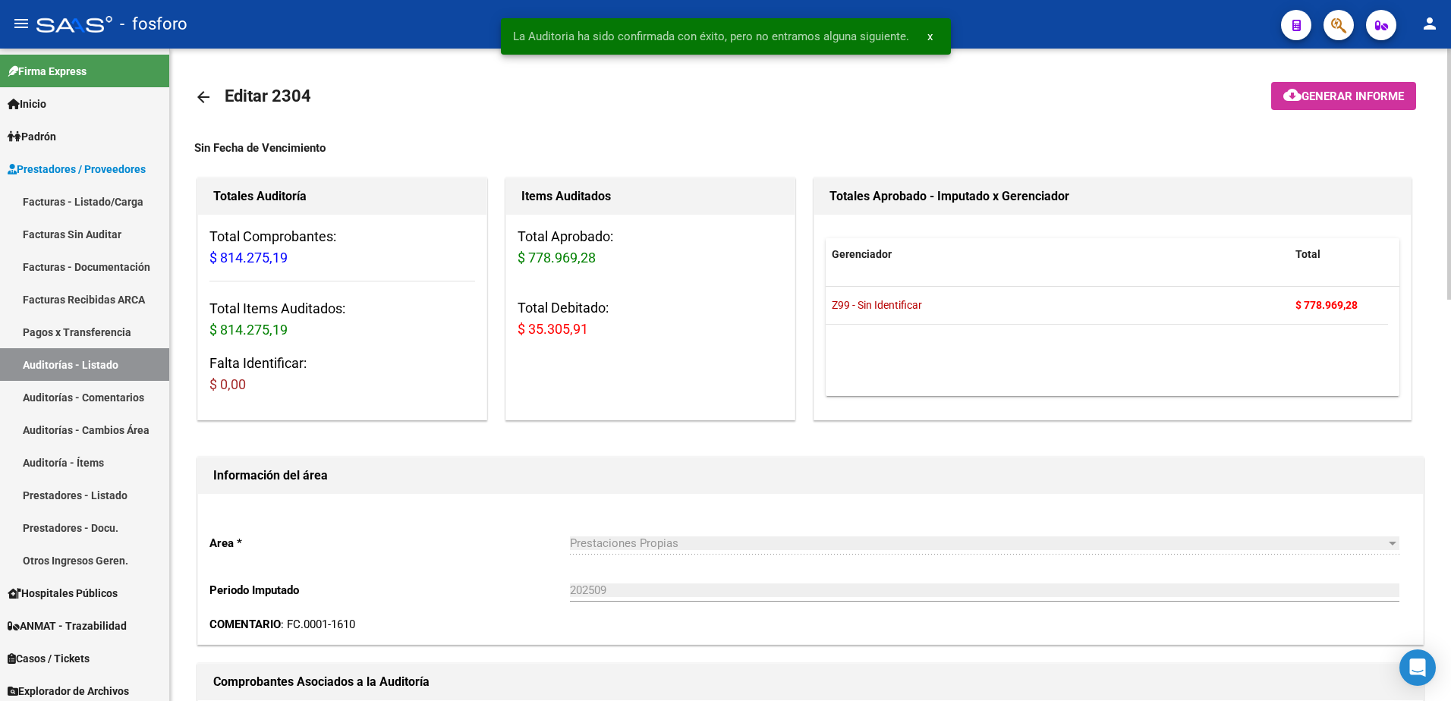
click at [1358, 100] on span "Generar informe" at bounding box center [1352, 97] width 102 height 14
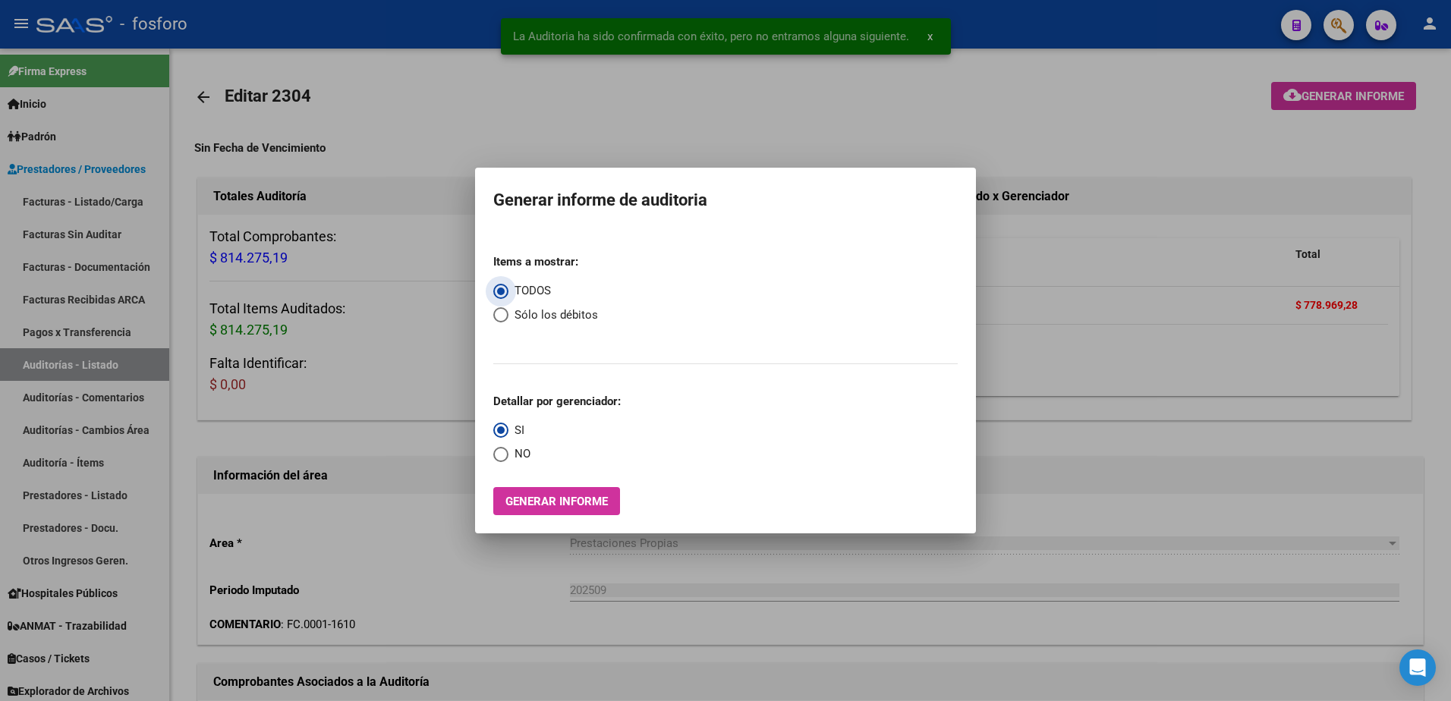
click at [553, 482] on div "Items a mostrar: TODOS Sólo los débitos Detallar por gerenciador: SI NO Generar…" at bounding box center [725, 378] width 464 height 273
click at [550, 495] on span "Generar informe" at bounding box center [556, 502] width 102 height 14
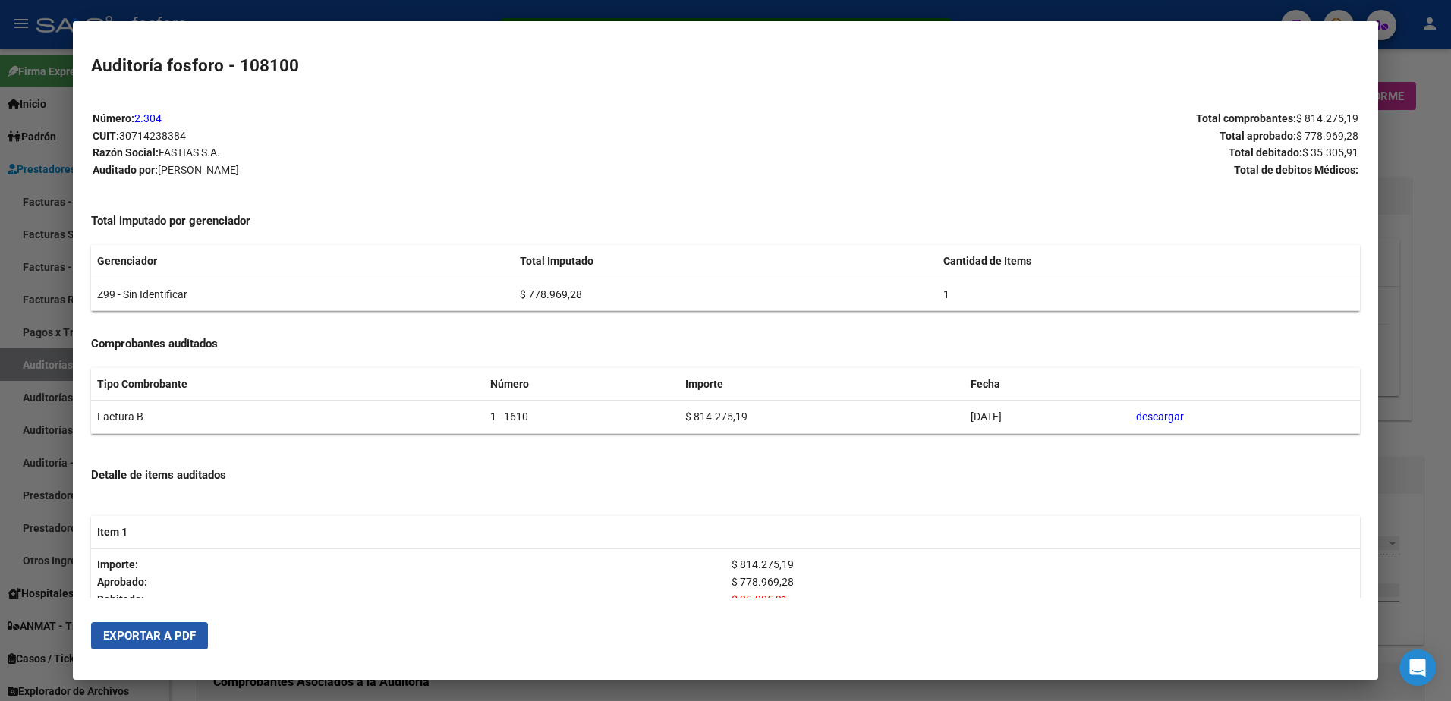
drag, startPoint x: 196, startPoint y: 629, endPoint x: 368, endPoint y: 552, distance: 188.5
click at [197, 624] on button "Exportar a PDF" at bounding box center [149, 635] width 117 height 27
drag, startPoint x: 37, startPoint y: 329, endPoint x: 49, endPoint y: 312, distance: 20.6
click at [39, 322] on div at bounding box center [725, 350] width 1451 height 701
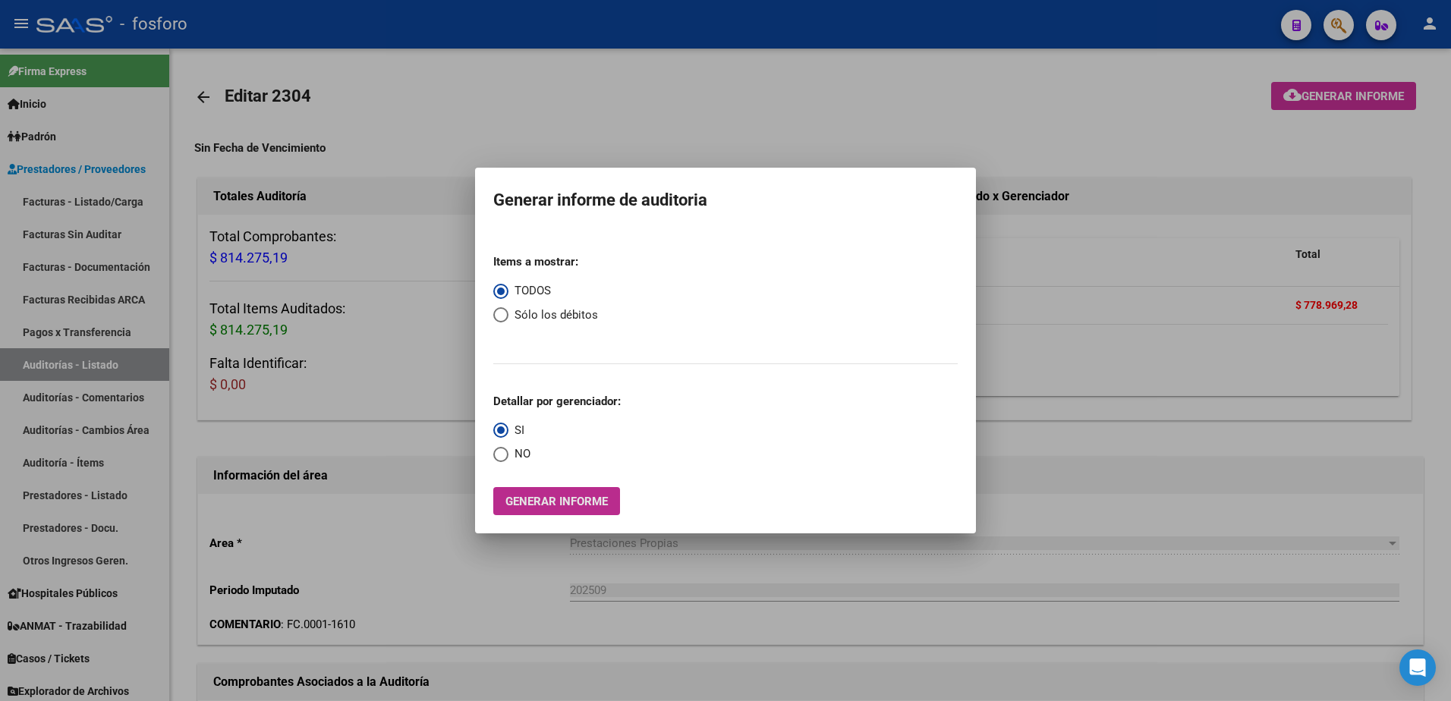
click at [580, 506] on span "Generar informe" at bounding box center [556, 502] width 102 height 14
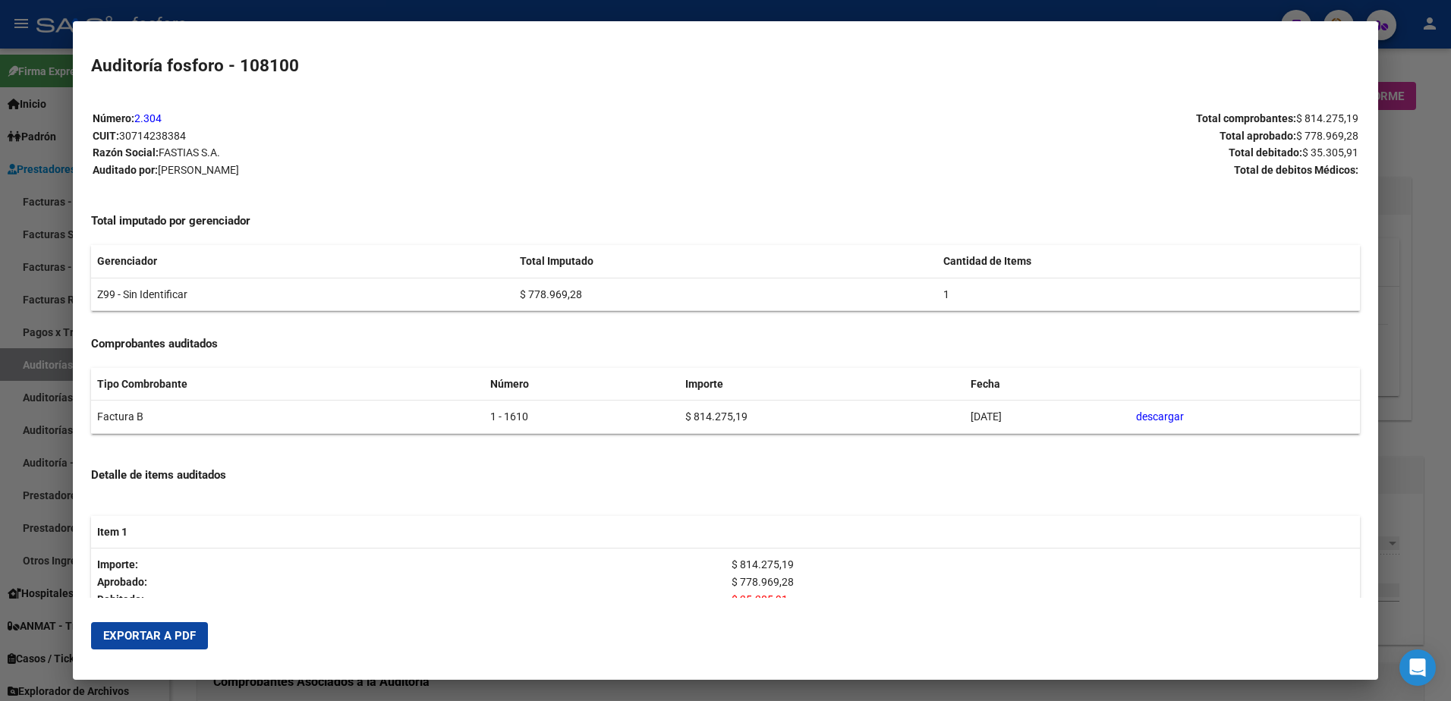
drag, startPoint x: 157, startPoint y: 631, endPoint x: 198, endPoint y: 615, distance: 43.7
click at [165, 626] on button "Exportar a PDF" at bounding box center [149, 635] width 117 height 27
click at [52, 298] on div at bounding box center [725, 350] width 1451 height 701
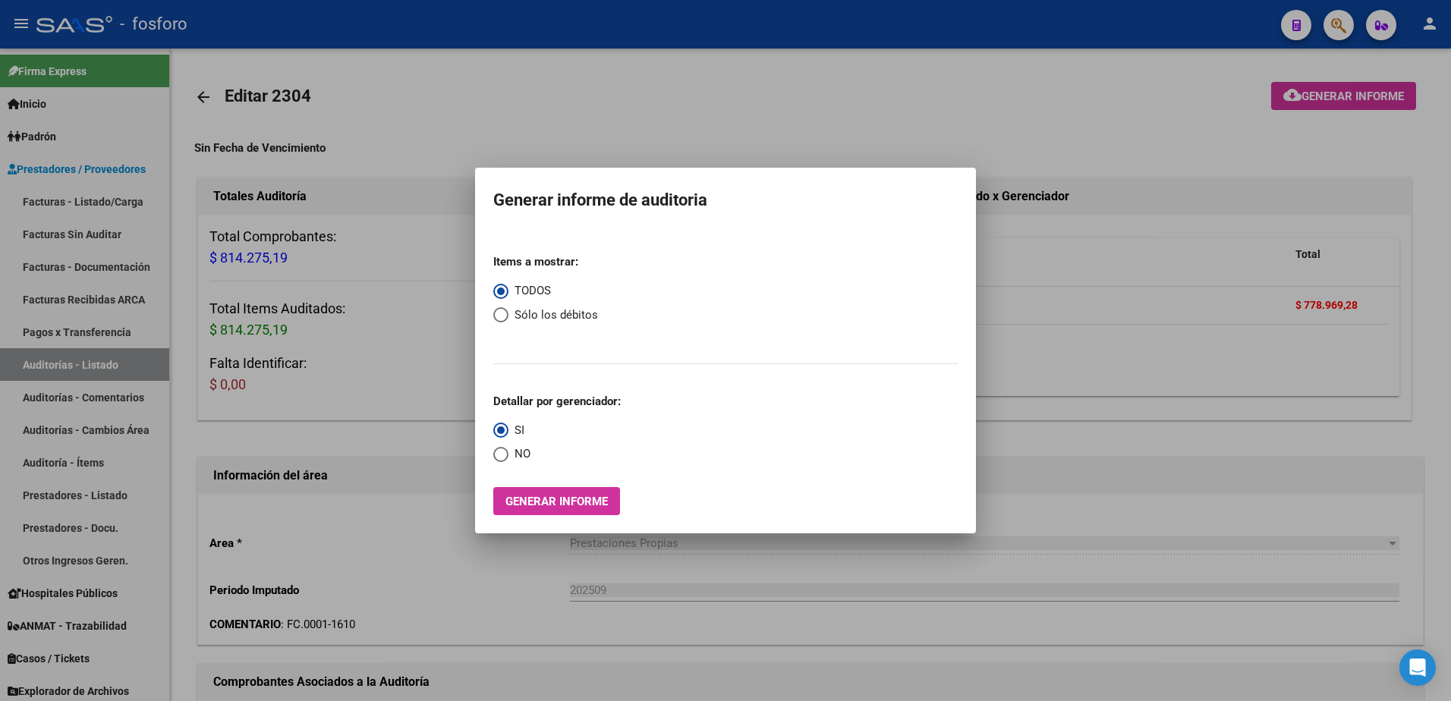
click at [51, 285] on div at bounding box center [725, 350] width 1451 height 701
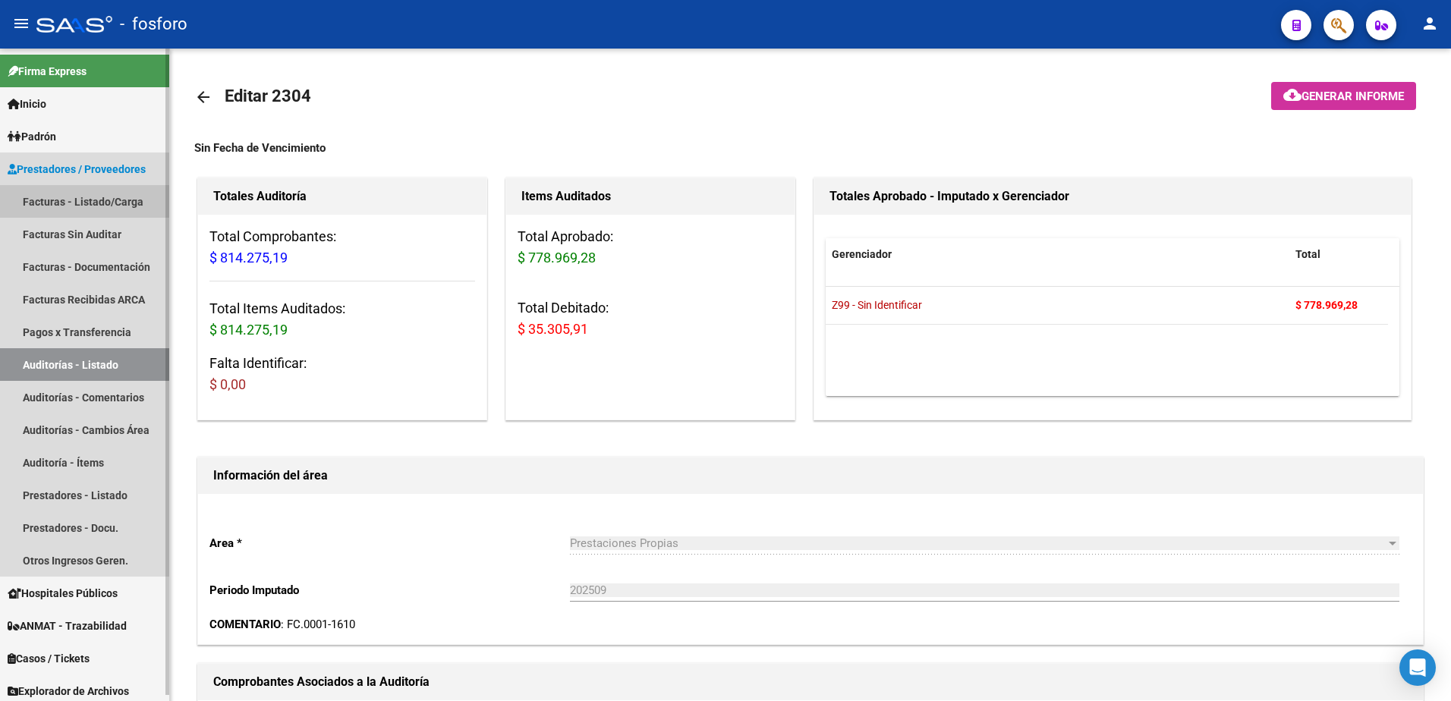
click at [68, 188] on link "Facturas - Listado/Carga" at bounding box center [84, 201] width 169 height 33
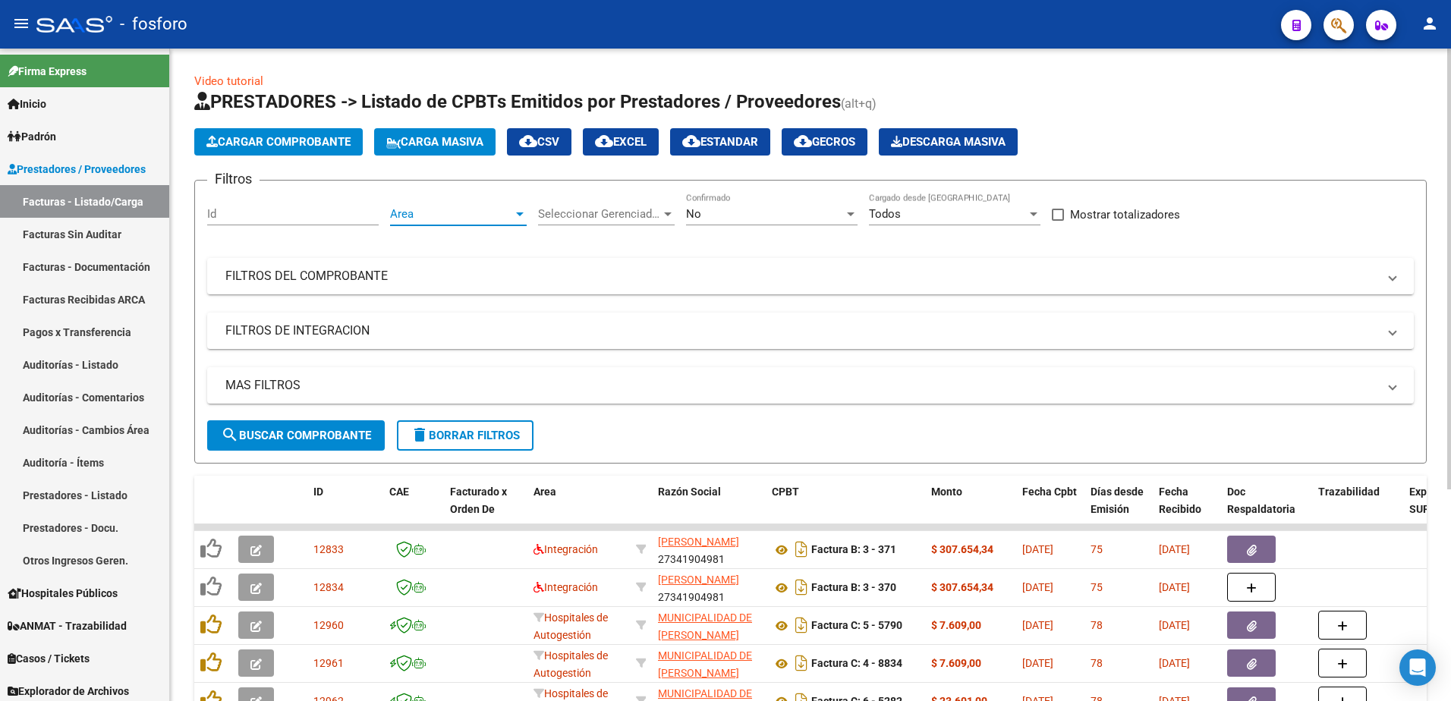
click at [521, 210] on div at bounding box center [520, 214] width 14 height 12
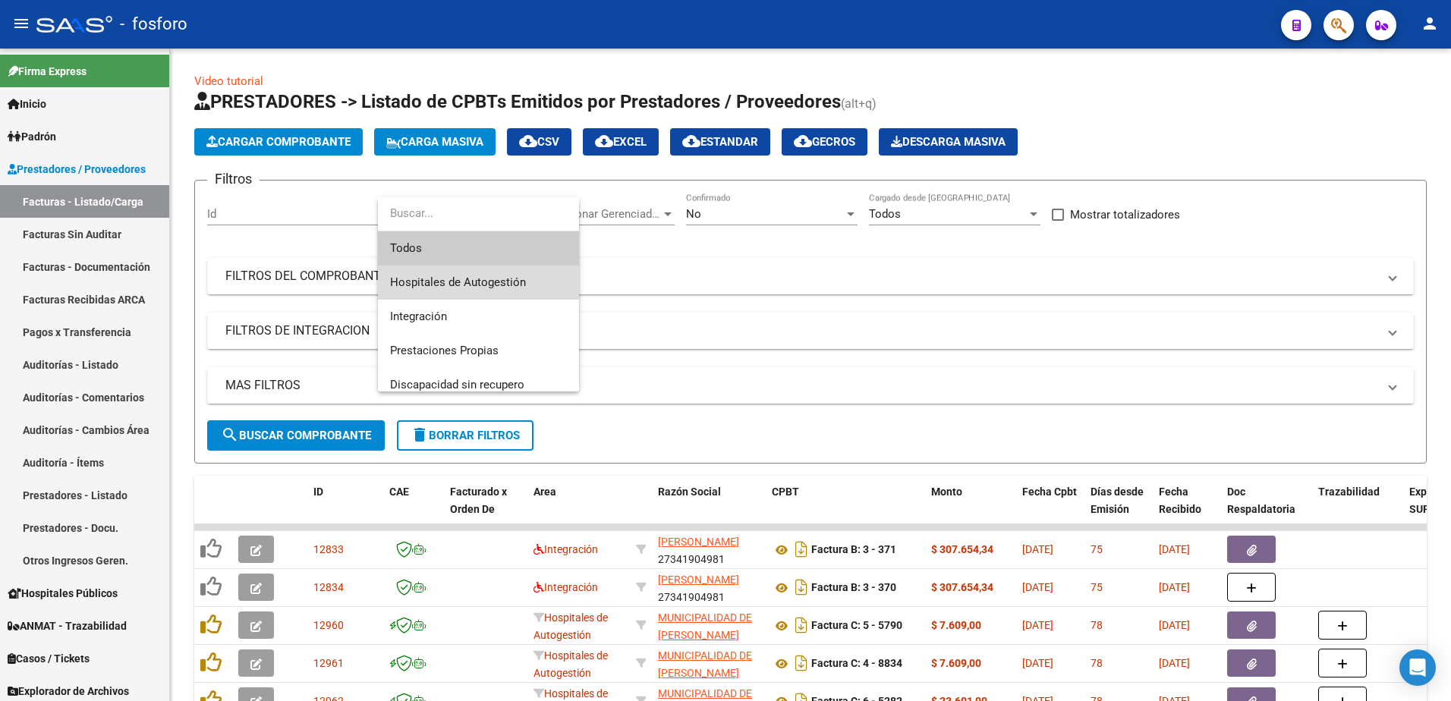
click at [467, 273] on span "Hospitales de Autogestión" at bounding box center [478, 283] width 177 height 34
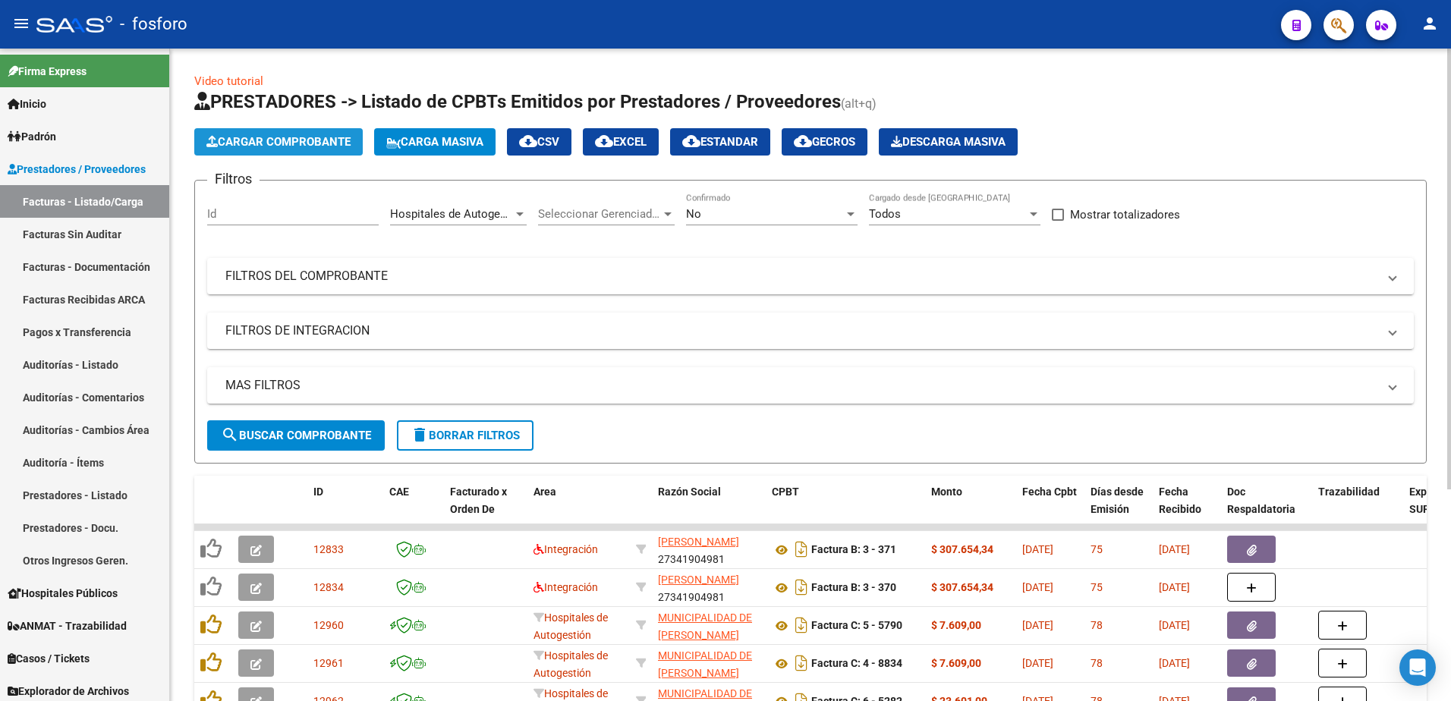
click at [253, 131] on button "Cargar Comprobante" at bounding box center [278, 141] width 168 height 27
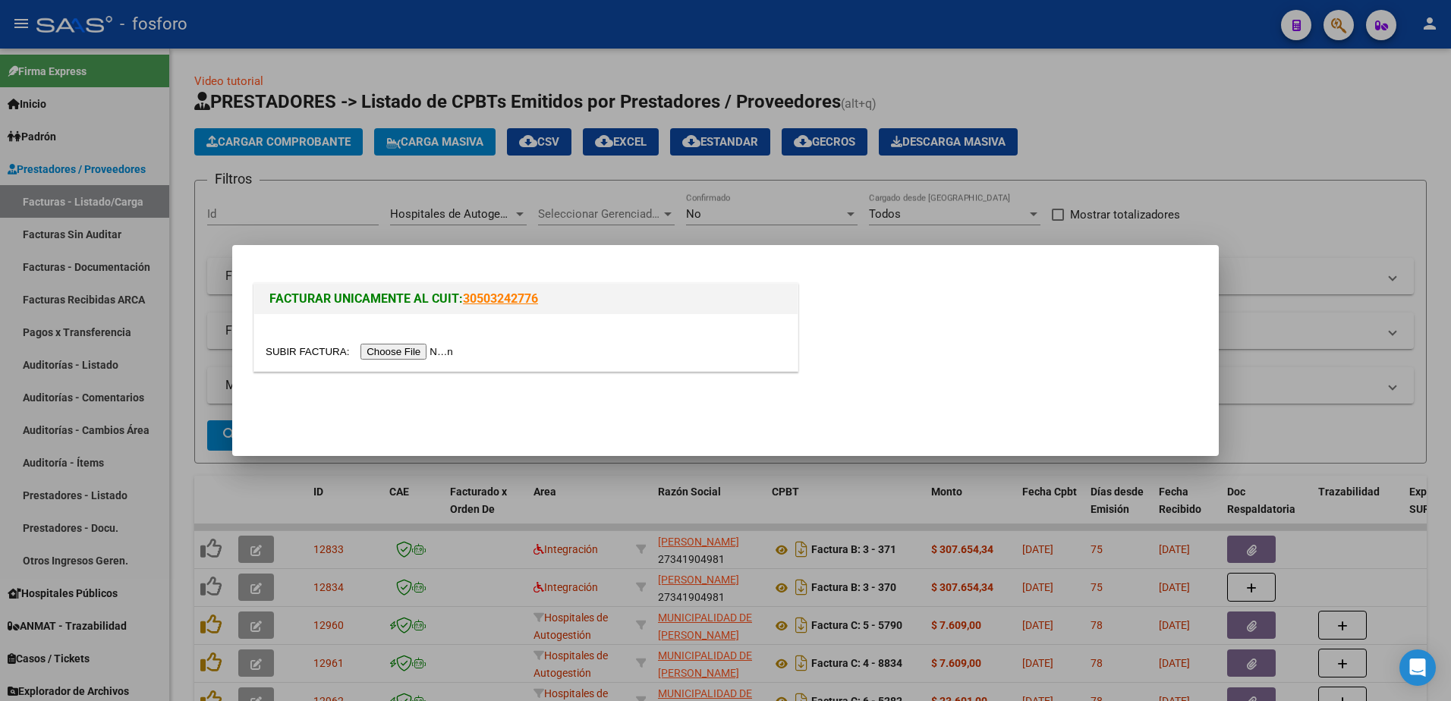
click at [406, 344] on input "file" at bounding box center [362, 352] width 192 height 16
click at [410, 349] on input "file" at bounding box center [362, 352] width 192 height 16
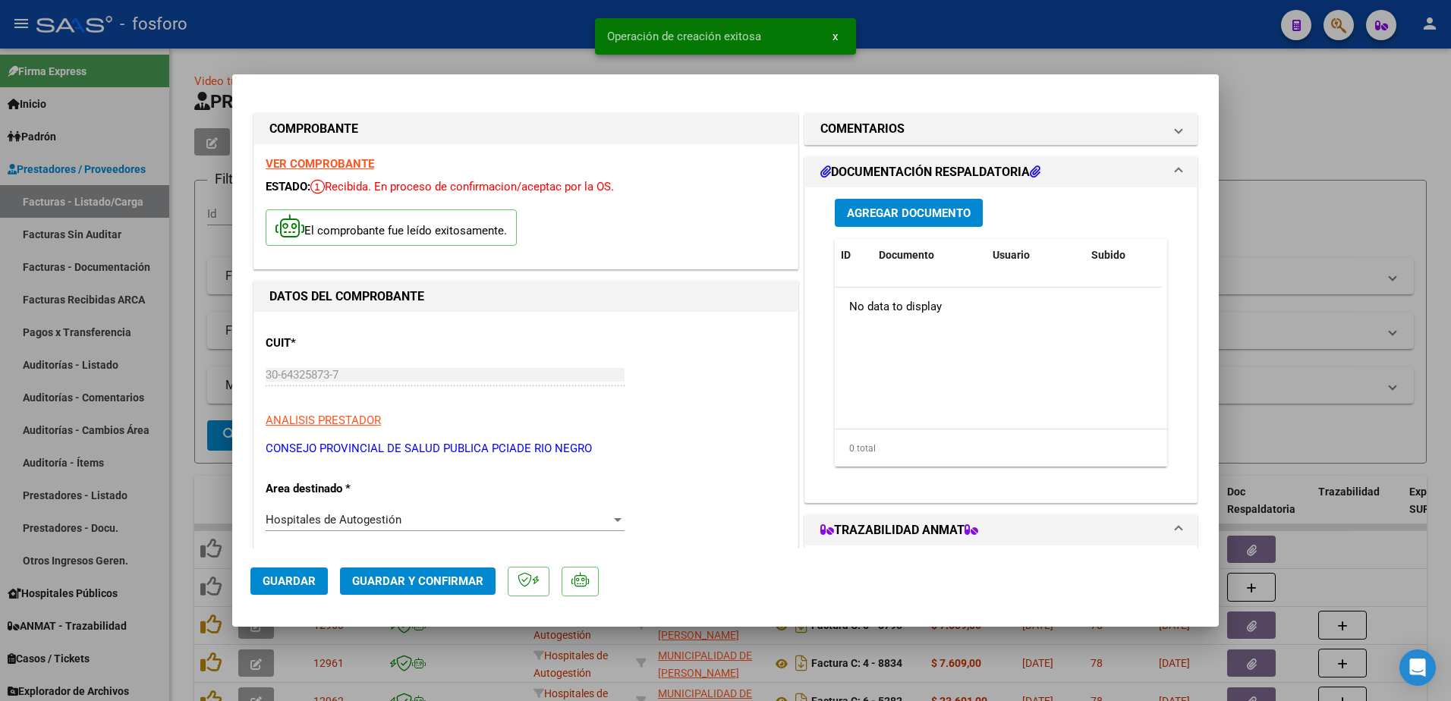
click at [310, 157] on strong "VER COMPROBANTE" at bounding box center [320, 164] width 109 height 14
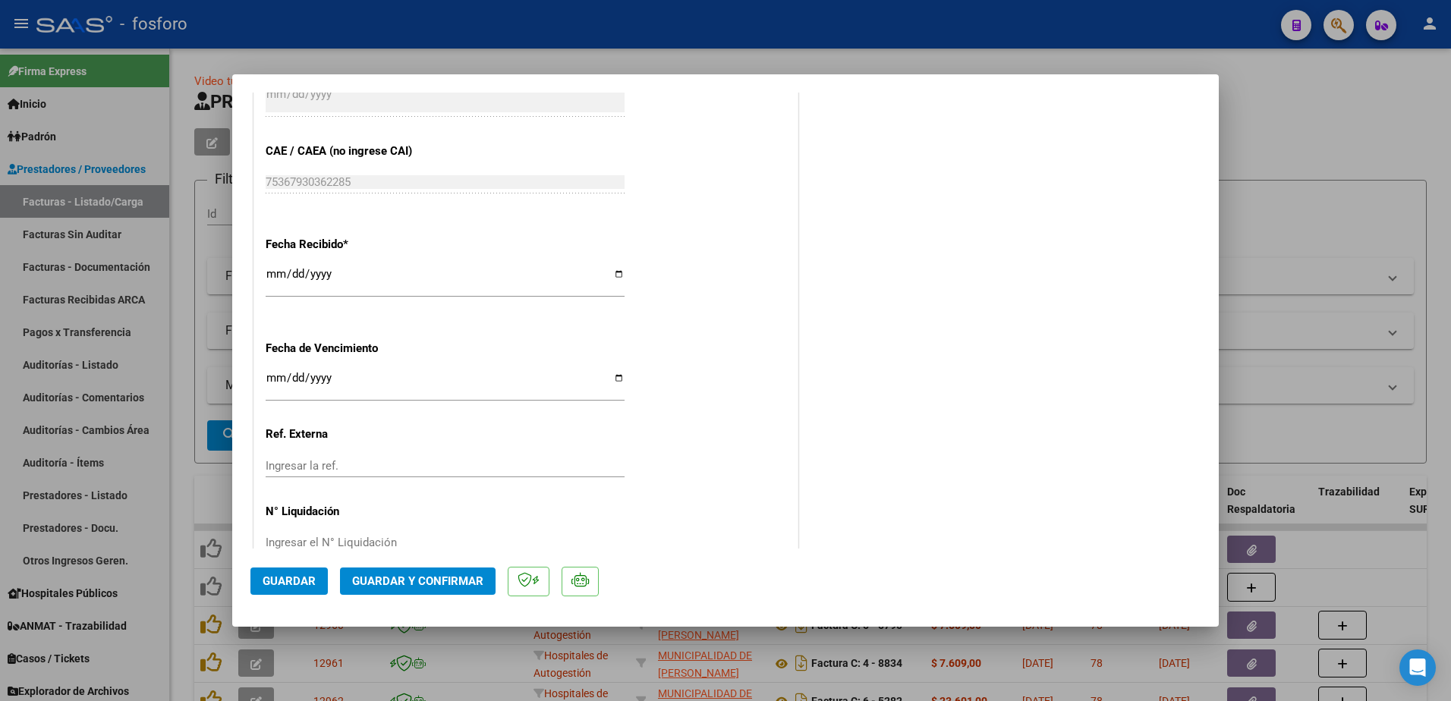
scroll to position [835, 0]
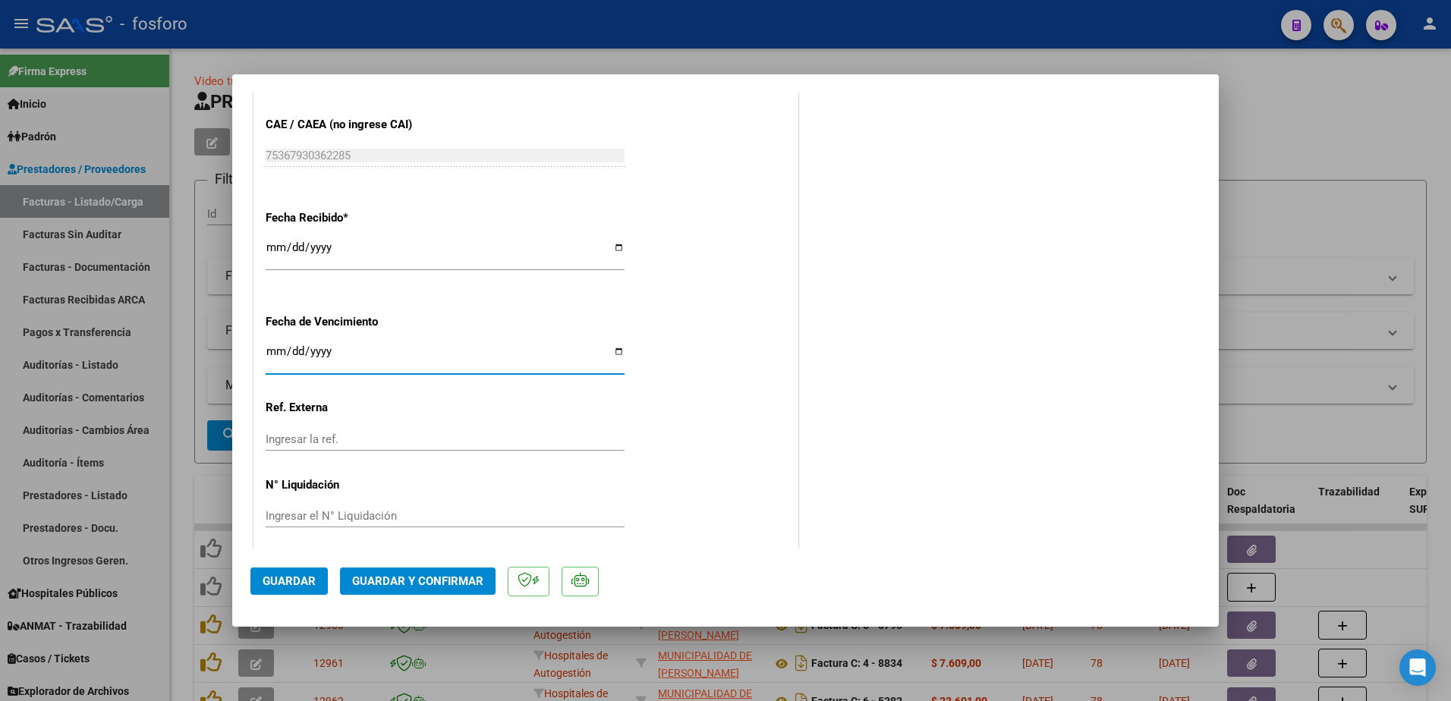
click at [273, 354] on input "Ingresar la fecha" at bounding box center [445, 357] width 359 height 24
type input "[DATE]"
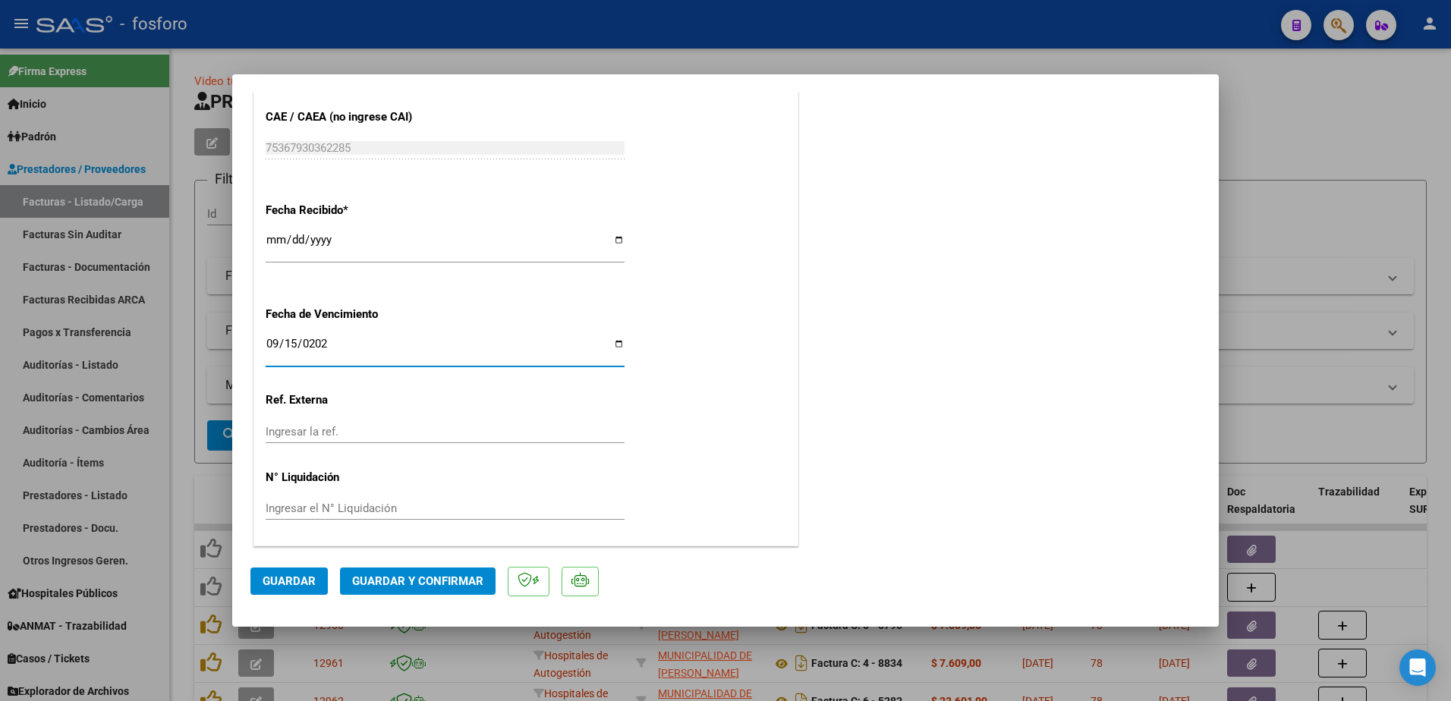
scroll to position [843, 0]
click at [395, 574] on span "Guardar y Confirmar" at bounding box center [417, 581] width 131 height 14
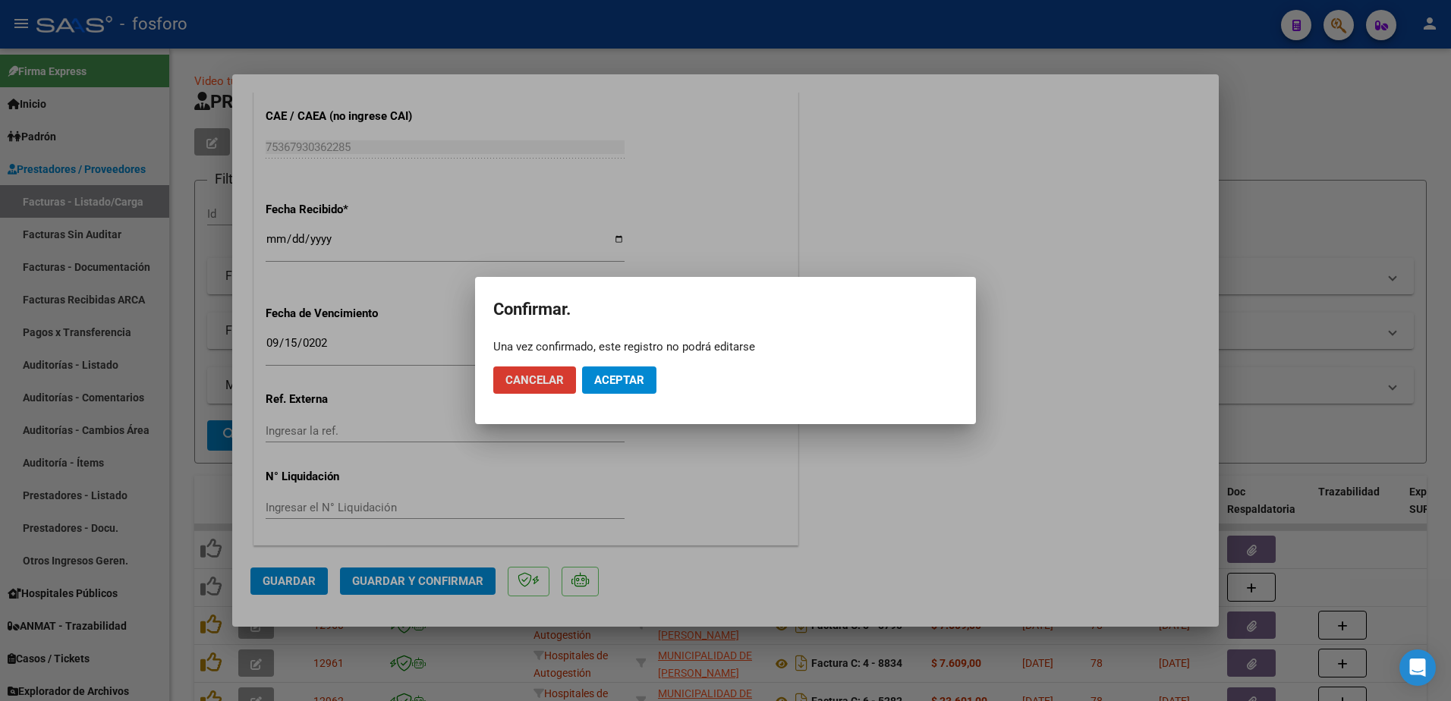
click at [621, 387] on button "Aceptar" at bounding box center [619, 379] width 74 height 27
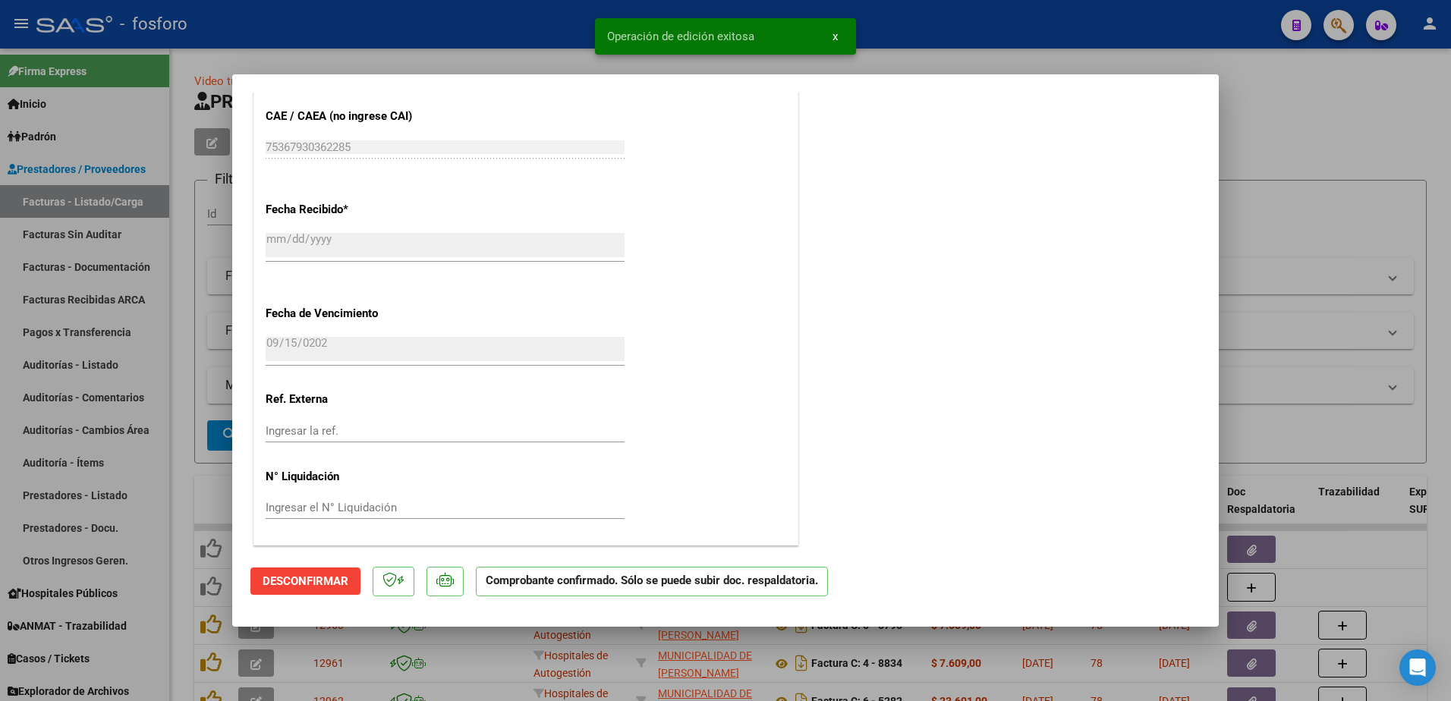
click at [144, 364] on div at bounding box center [725, 350] width 1451 height 701
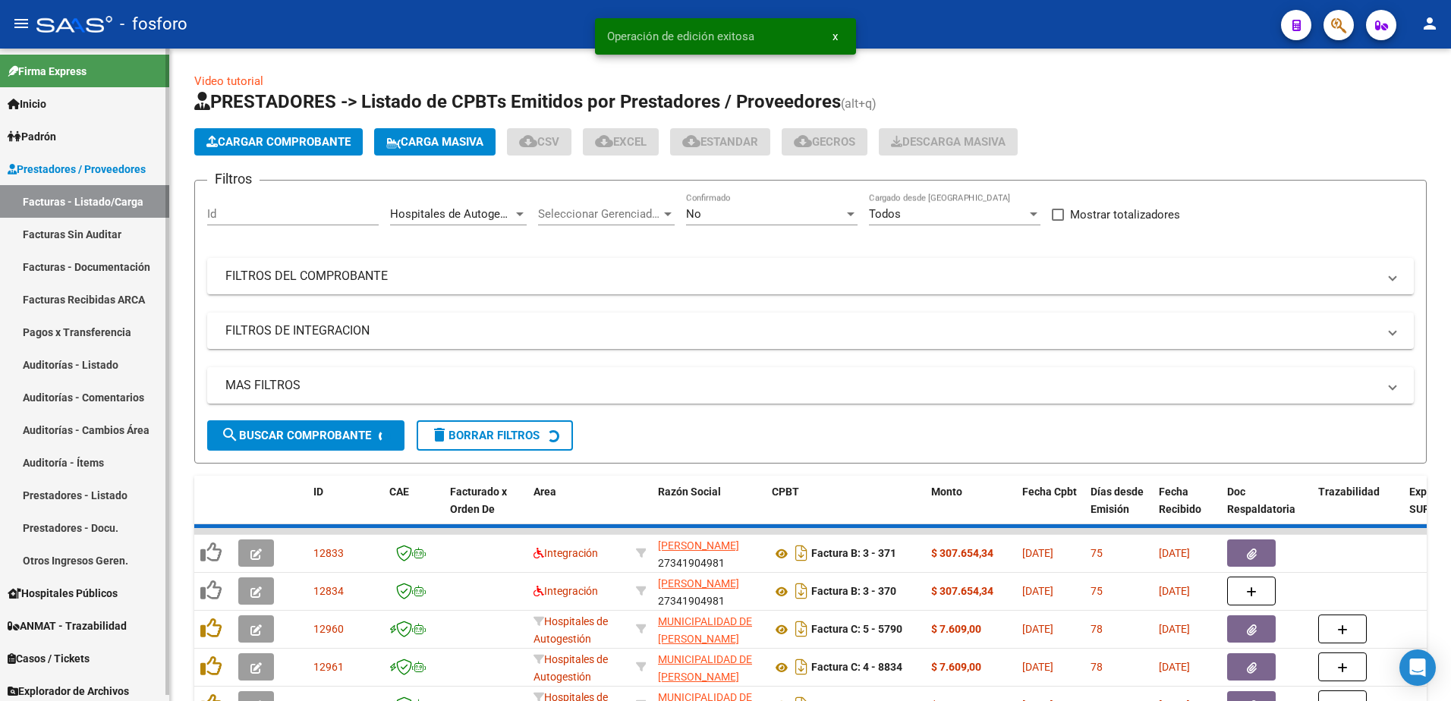
drag, startPoint x: 114, startPoint y: 236, endPoint x: 147, endPoint y: 236, distance: 33.4
click at [114, 236] on link "Facturas Sin Auditar" at bounding box center [84, 234] width 169 height 33
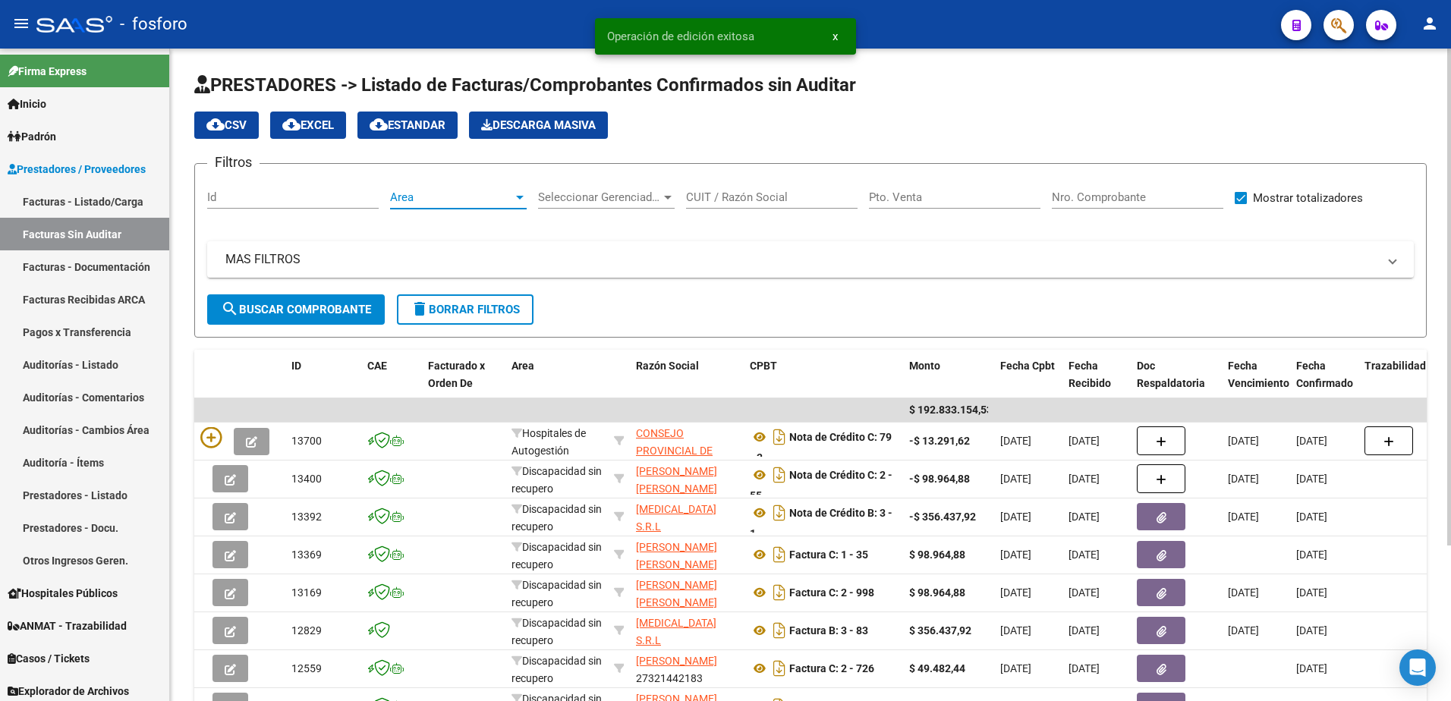
click at [517, 194] on div at bounding box center [520, 197] width 14 height 12
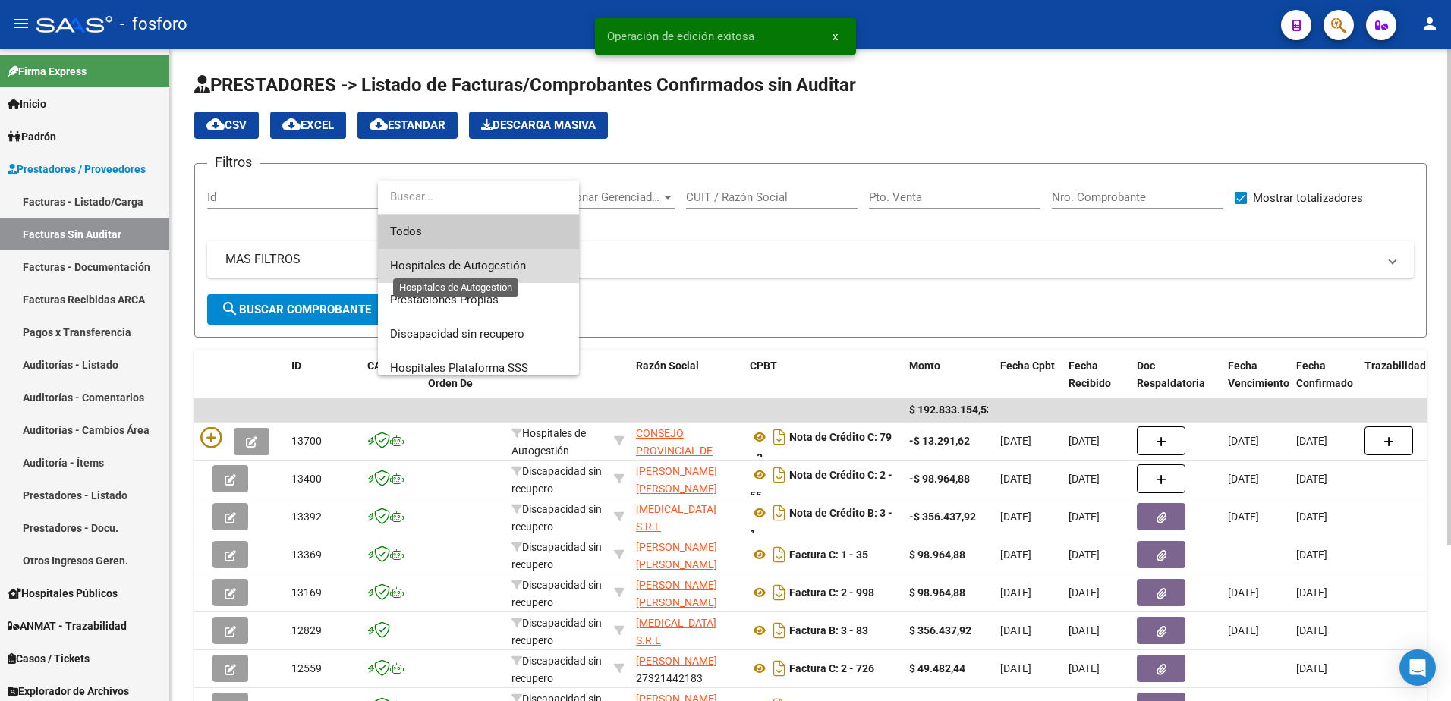
click at [430, 264] on span "Hospitales de Autogestión" at bounding box center [458, 266] width 136 height 14
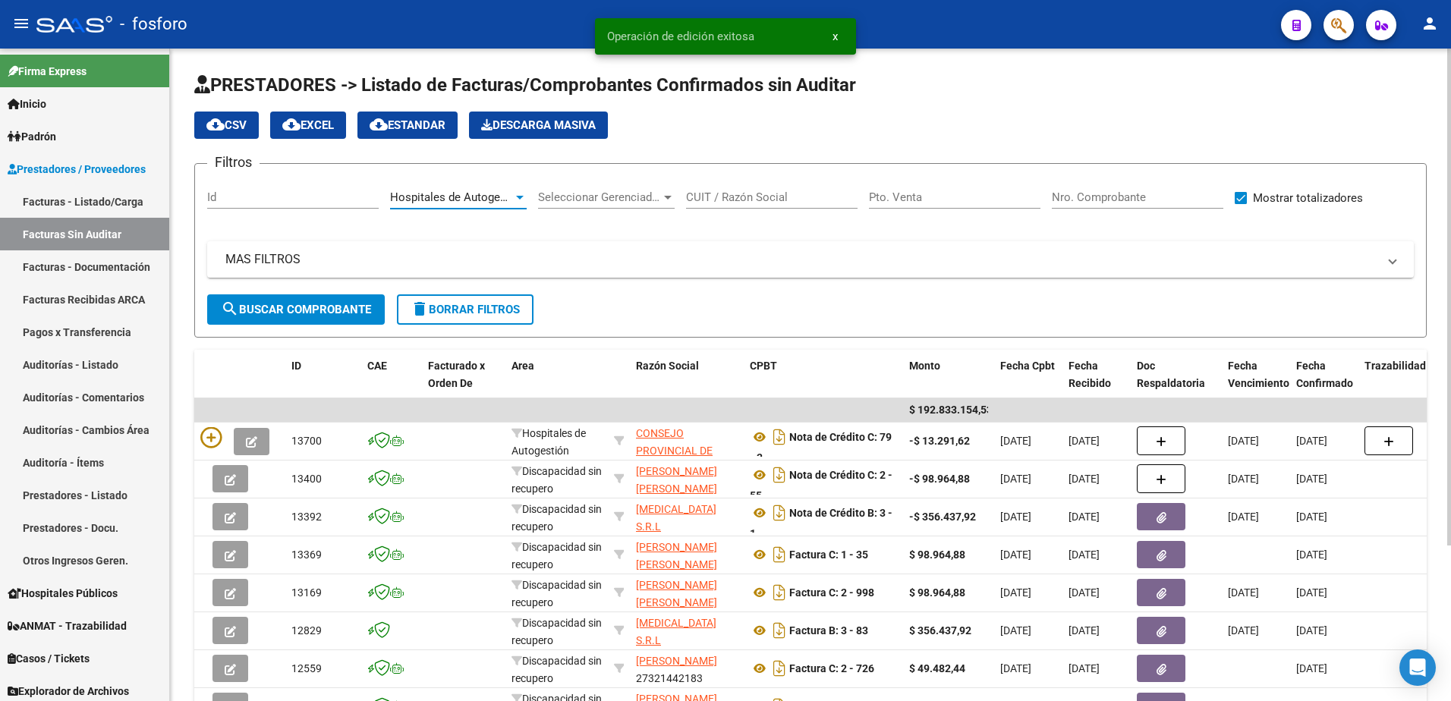
click at [270, 323] on button "search Buscar Comprobante" at bounding box center [296, 309] width 178 height 30
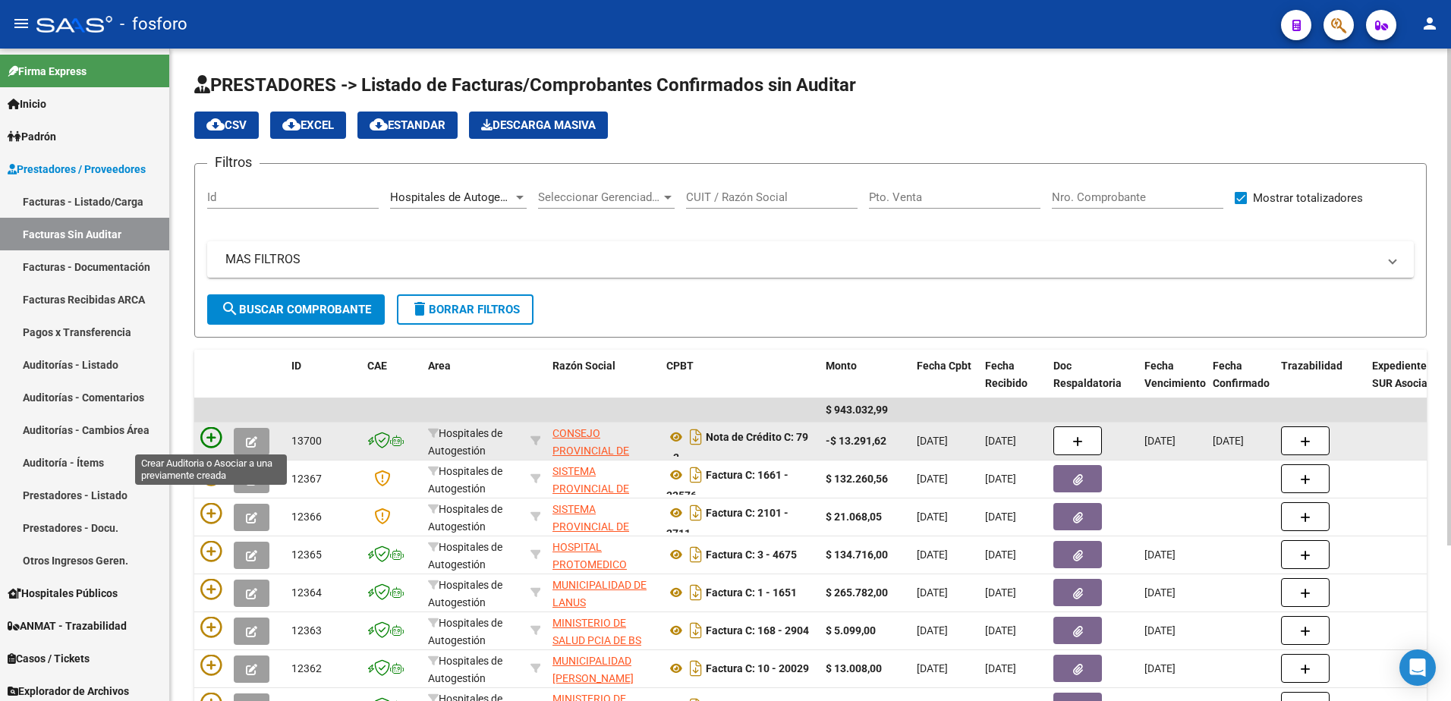
click at [215, 438] on icon at bounding box center [210, 437] width 21 height 21
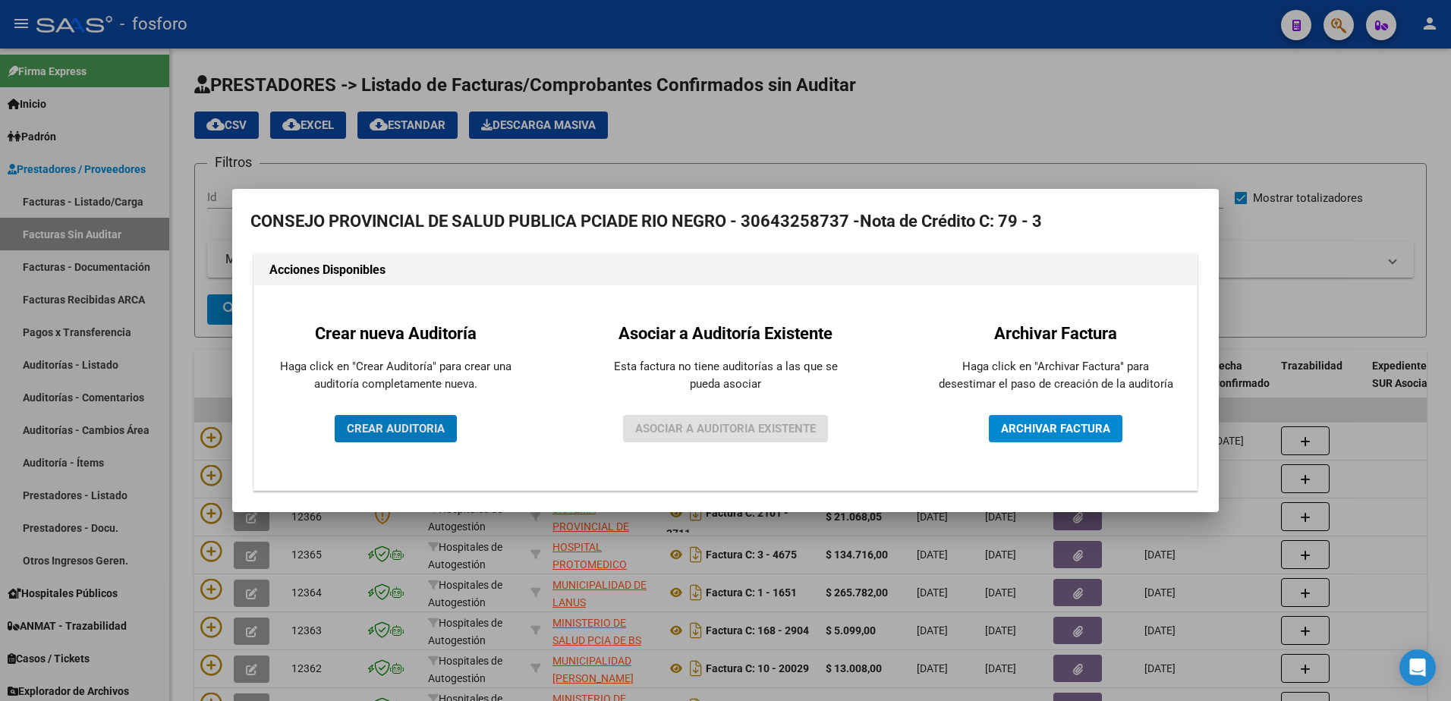
click at [378, 422] on span "CREAR AUDITORIA" at bounding box center [396, 429] width 98 height 14
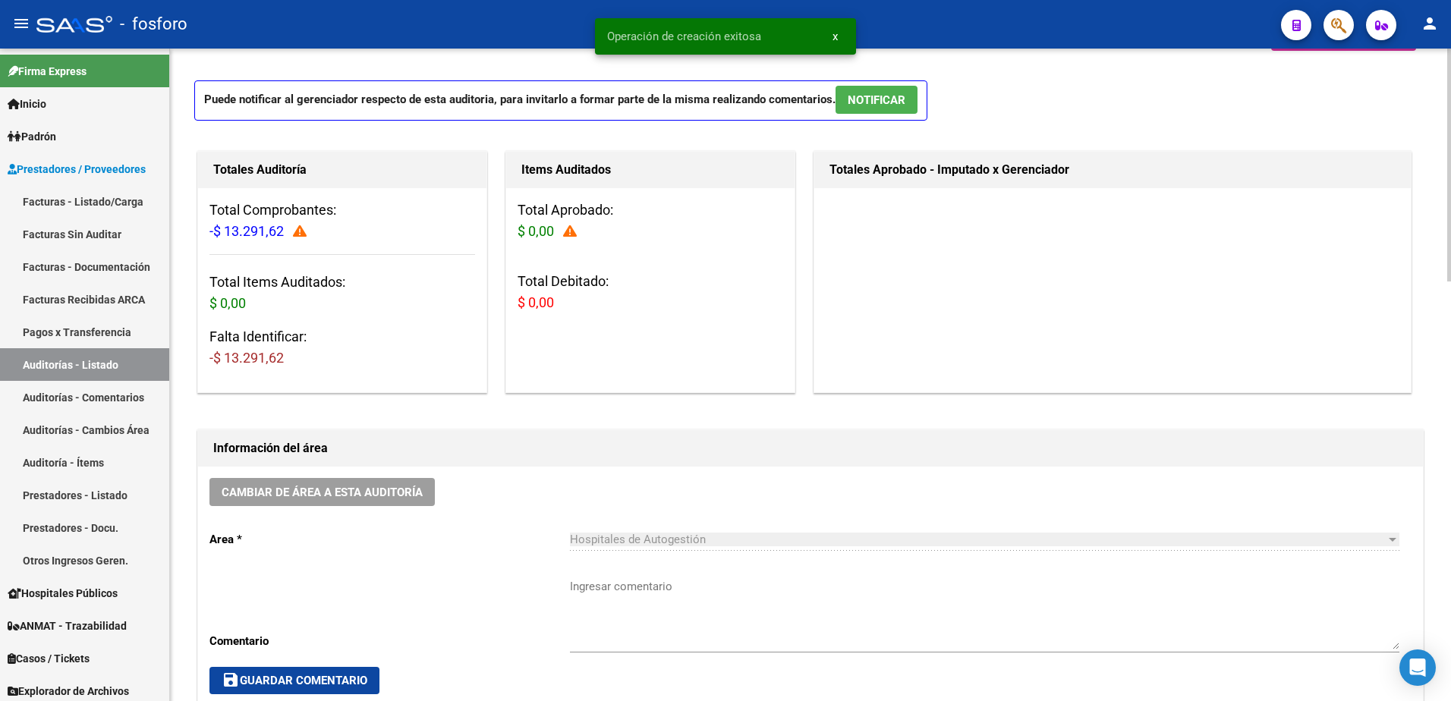
scroll to position [379, 0]
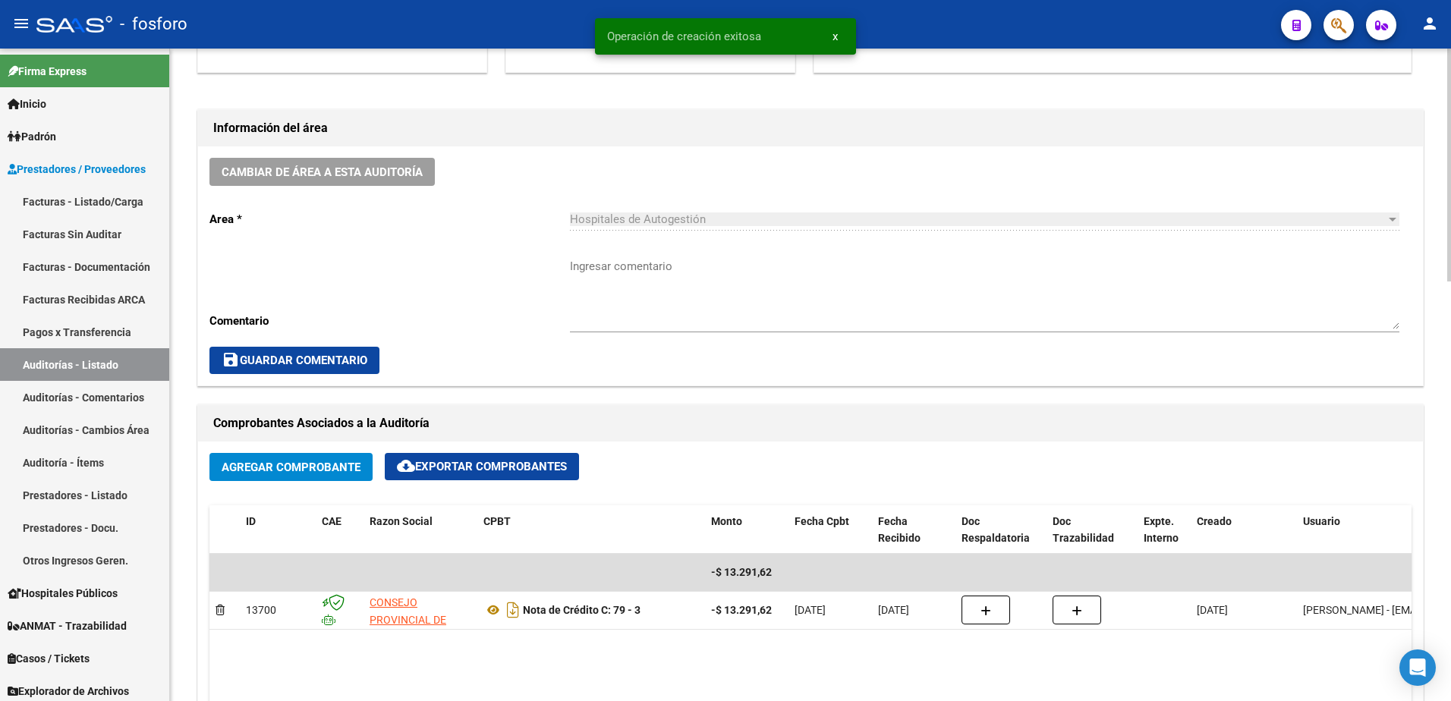
click at [584, 271] on textarea "Ingresar comentario" at bounding box center [984, 293] width 829 height 71
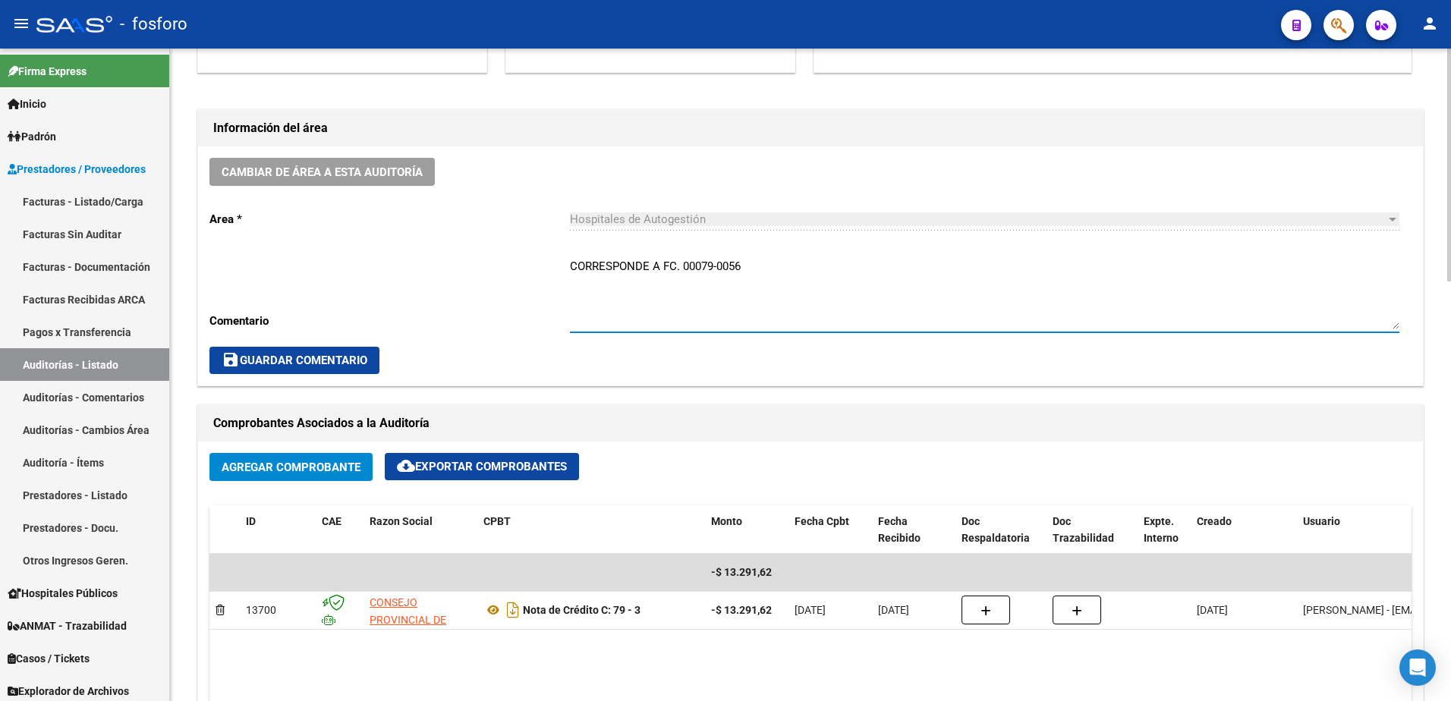
type textarea "CORRESPONDE A FC. 00079-0056"
click at [275, 370] on button "save Guardar Comentario" at bounding box center [294, 360] width 170 height 27
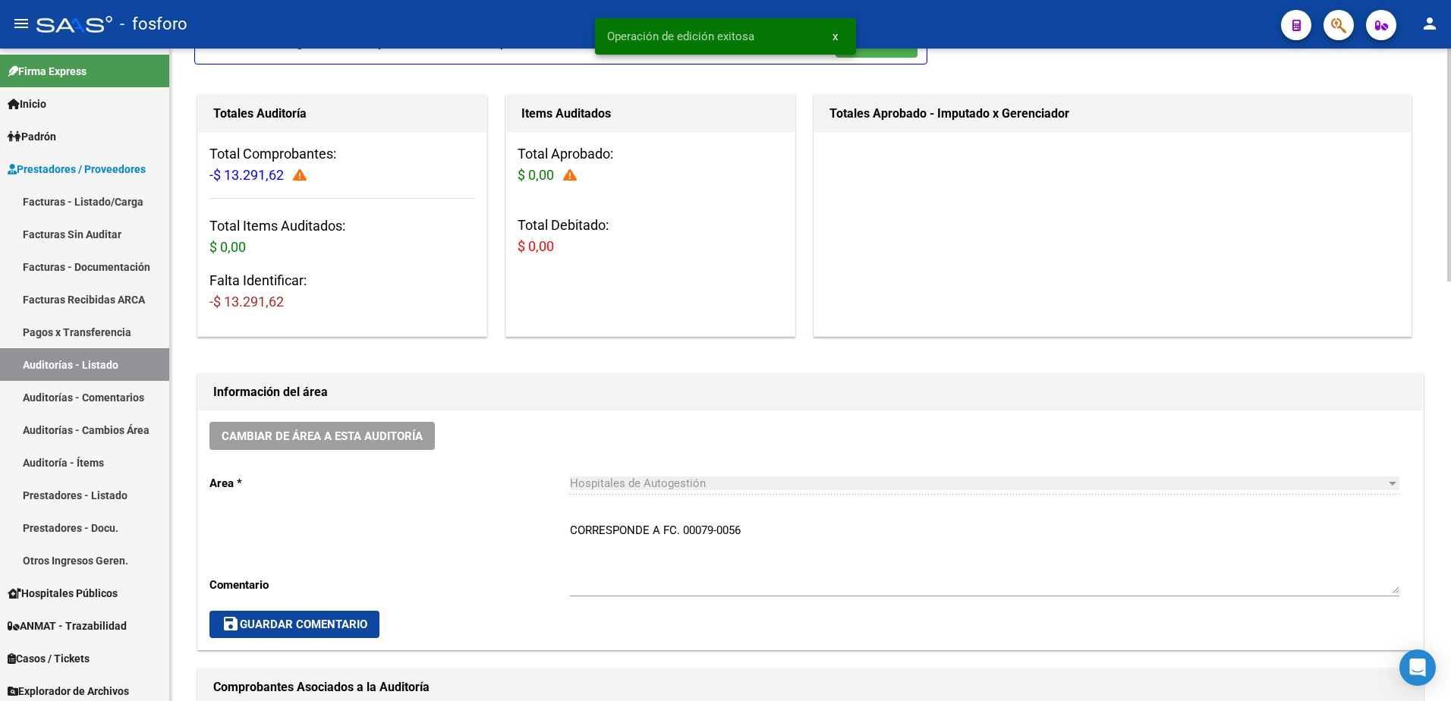
scroll to position [0, 0]
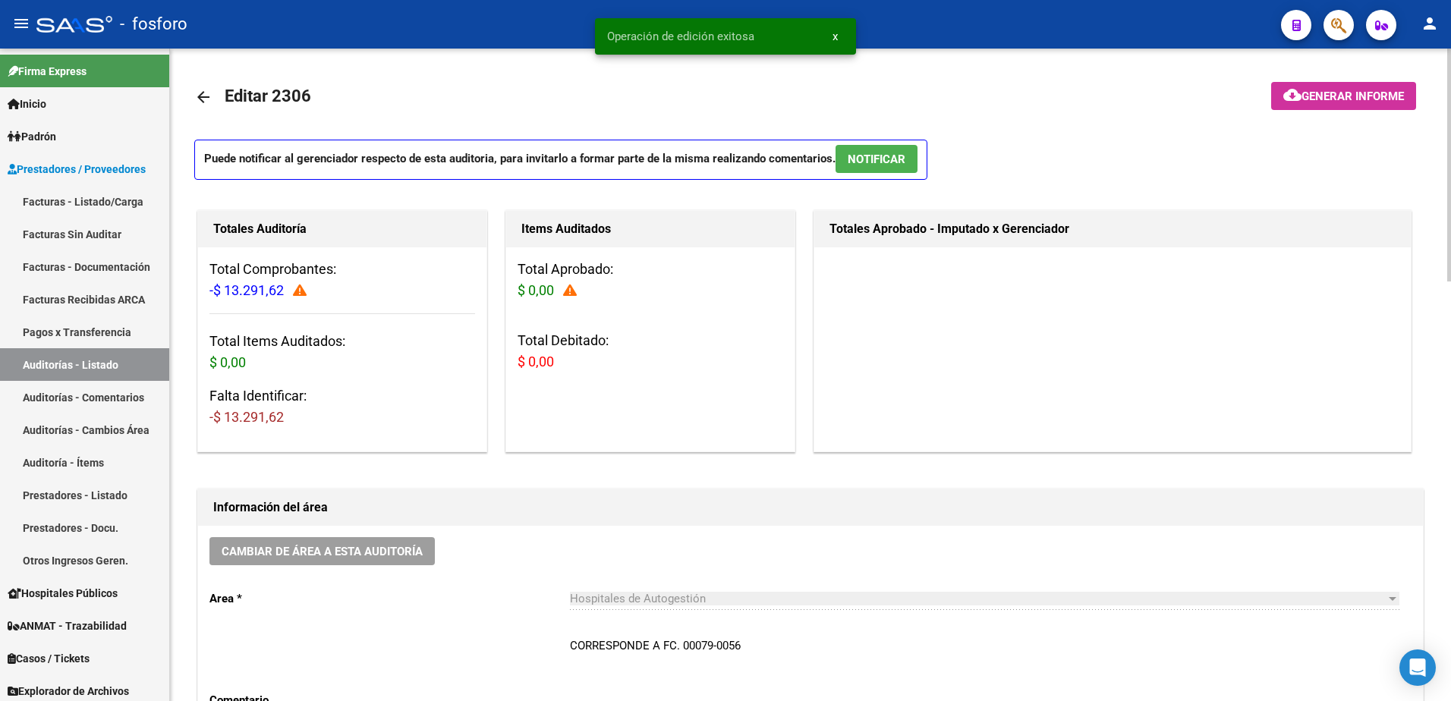
click at [1285, 98] on mat-icon "cloud_download" at bounding box center [1292, 95] width 18 height 18
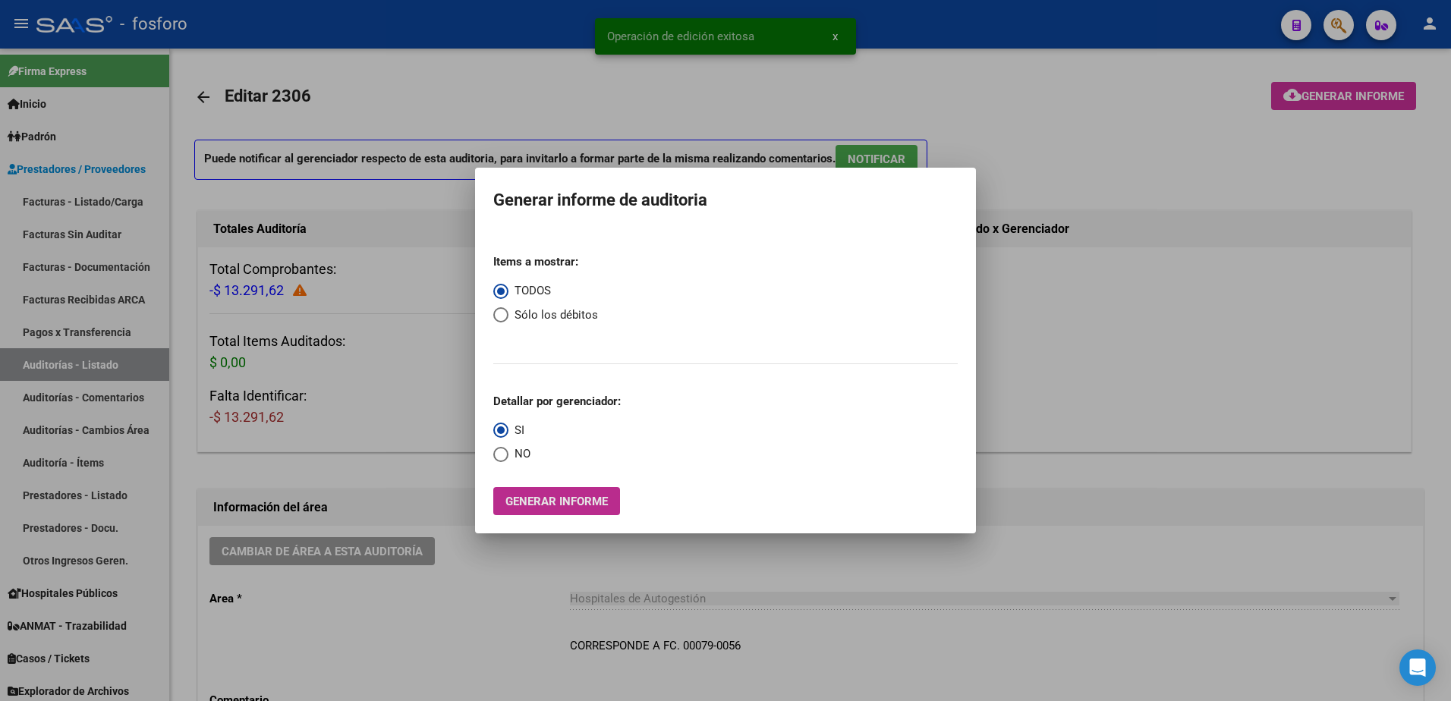
click at [577, 498] on span "Generar informe" at bounding box center [556, 502] width 102 height 14
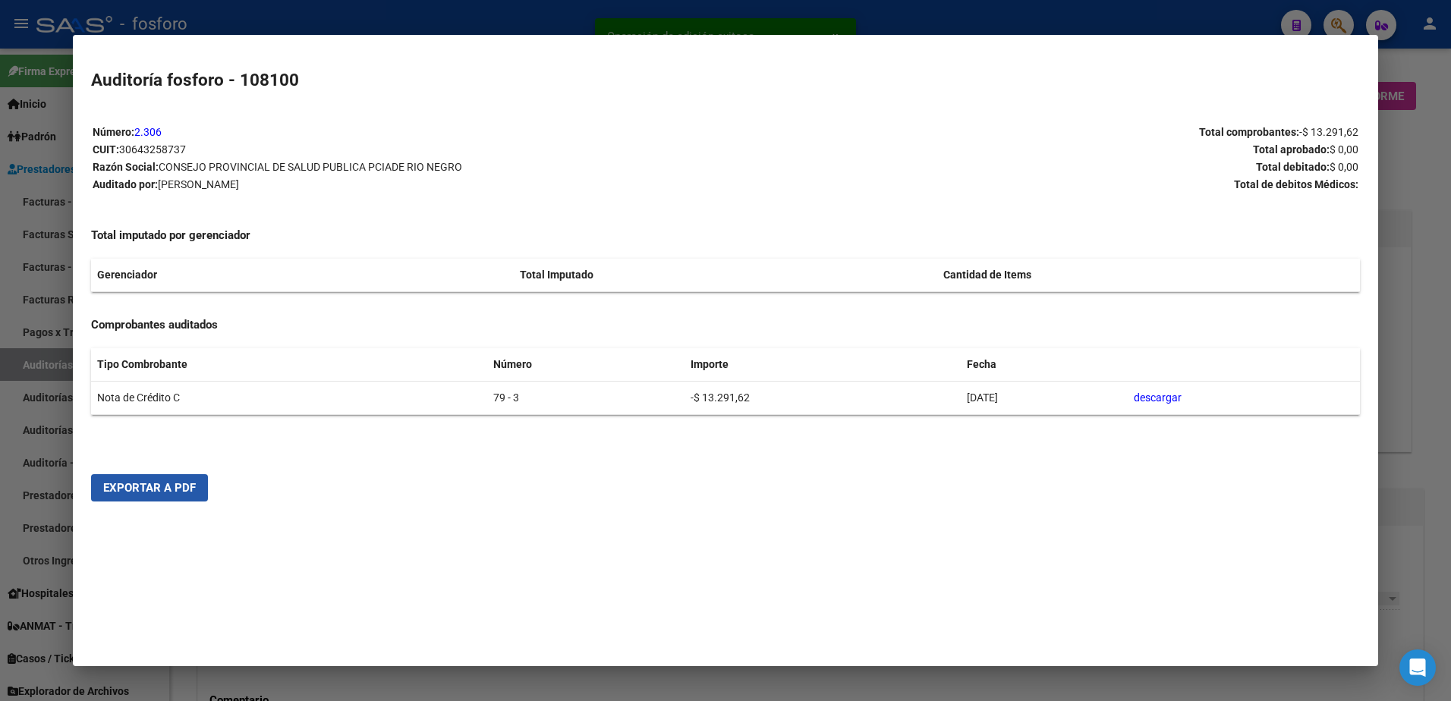
click at [152, 486] on span "Exportar a PDF" at bounding box center [149, 488] width 93 height 14
